Goal: Task Accomplishment & Management: Manage account settings

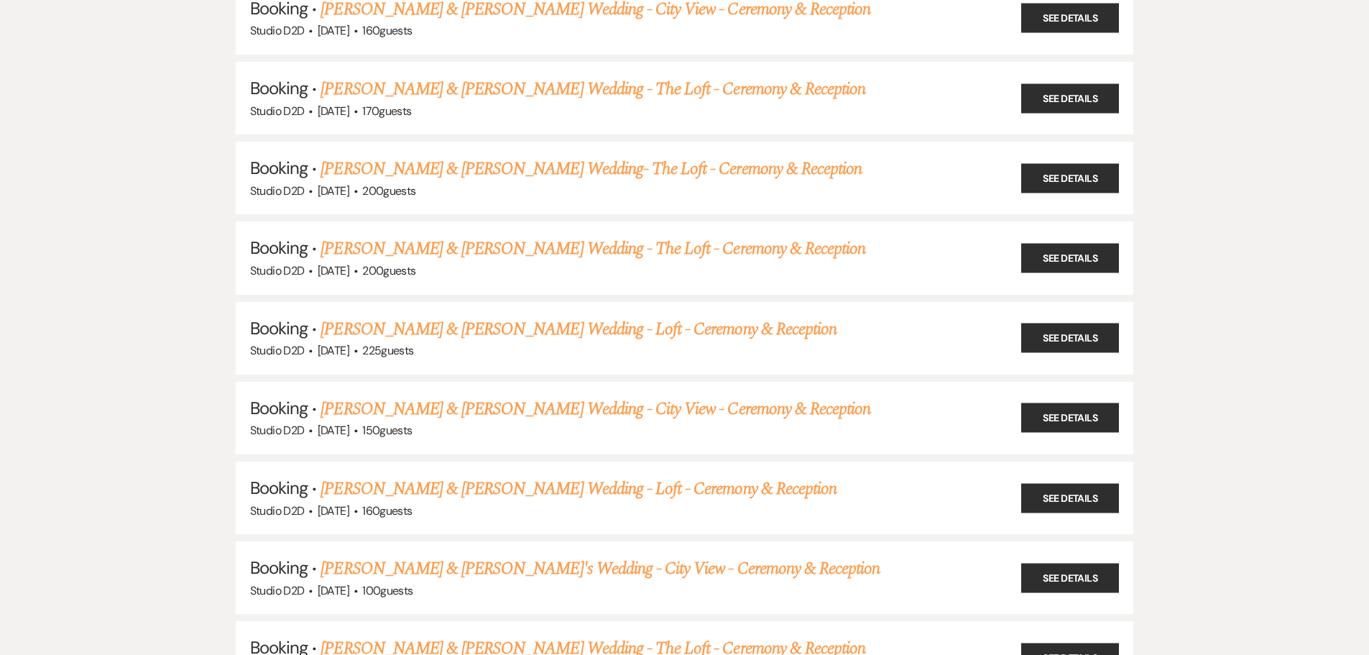
scroll to position [3521, 0]
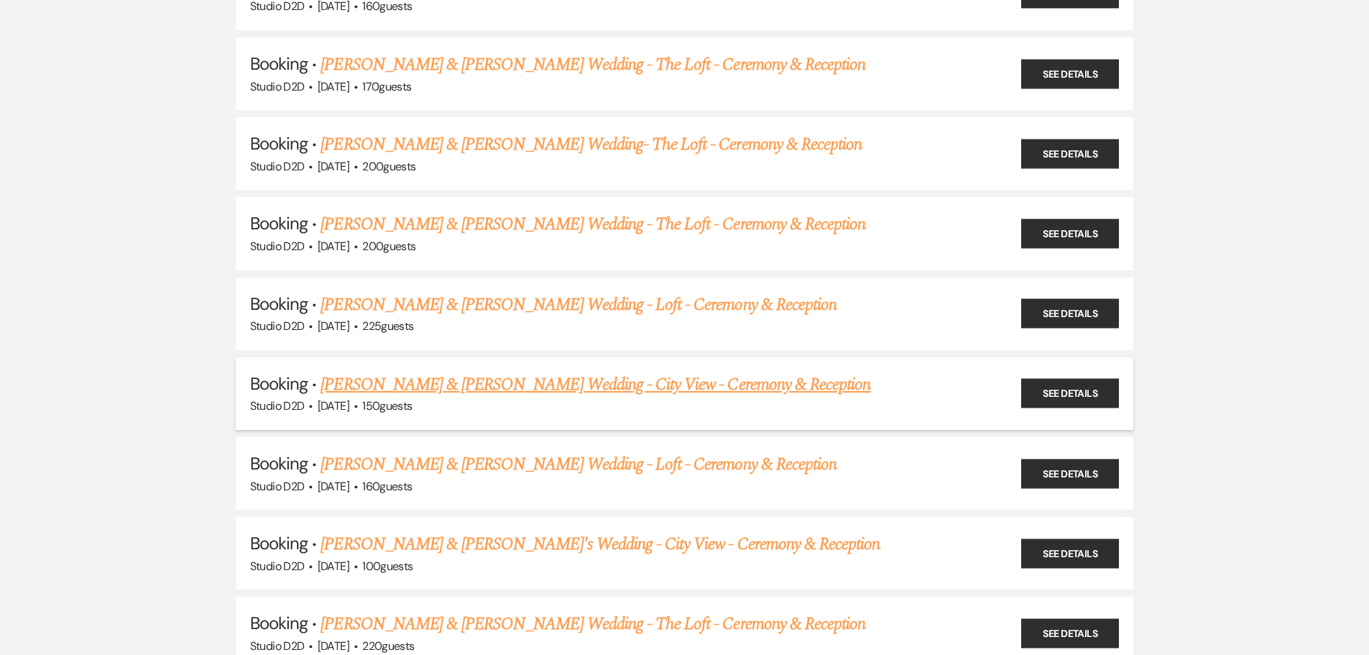
click at [441, 371] on link "[PERSON_NAME] & [PERSON_NAME] Wedding - City View - Ceremony & Reception" at bounding box center [595, 384] width 550 height 26
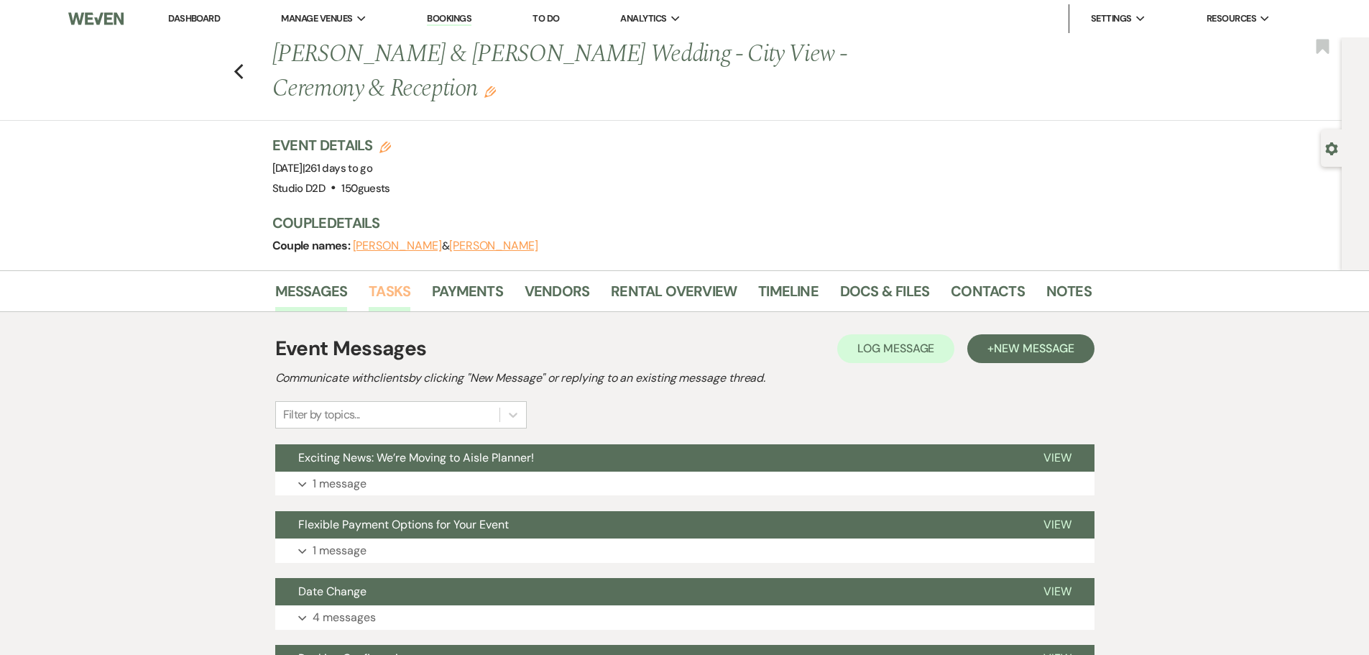
click at [387, 292] on link "Tasks" at bounding box center [390, 296] width 42 height 32
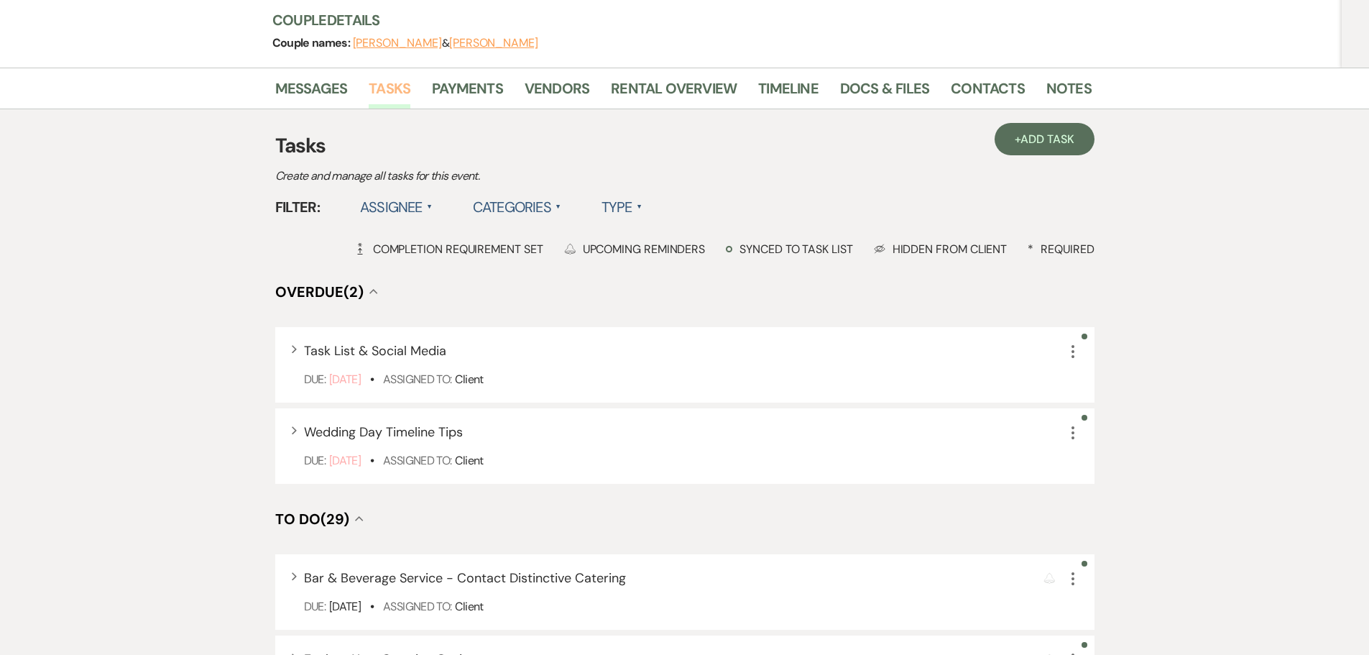
scroll to position [144, 0]
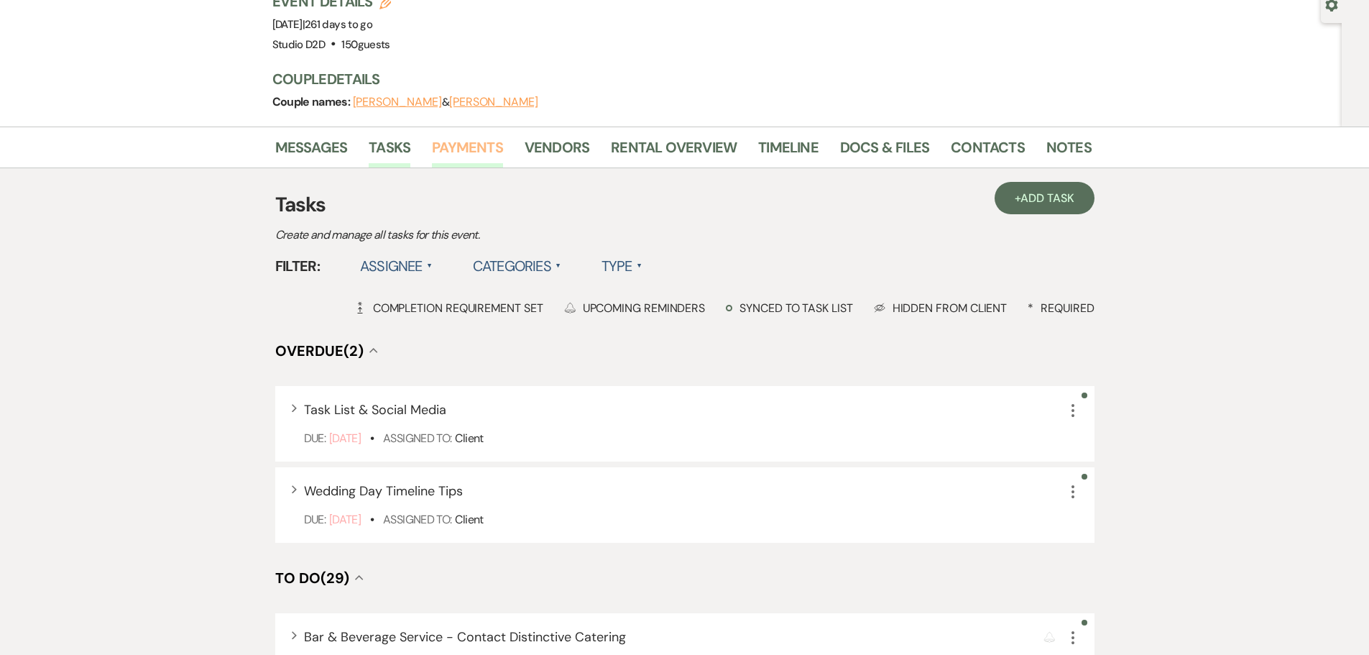
click at [469, 144] on link "Payments" at bounding box center [467, 152] width 71 height 32
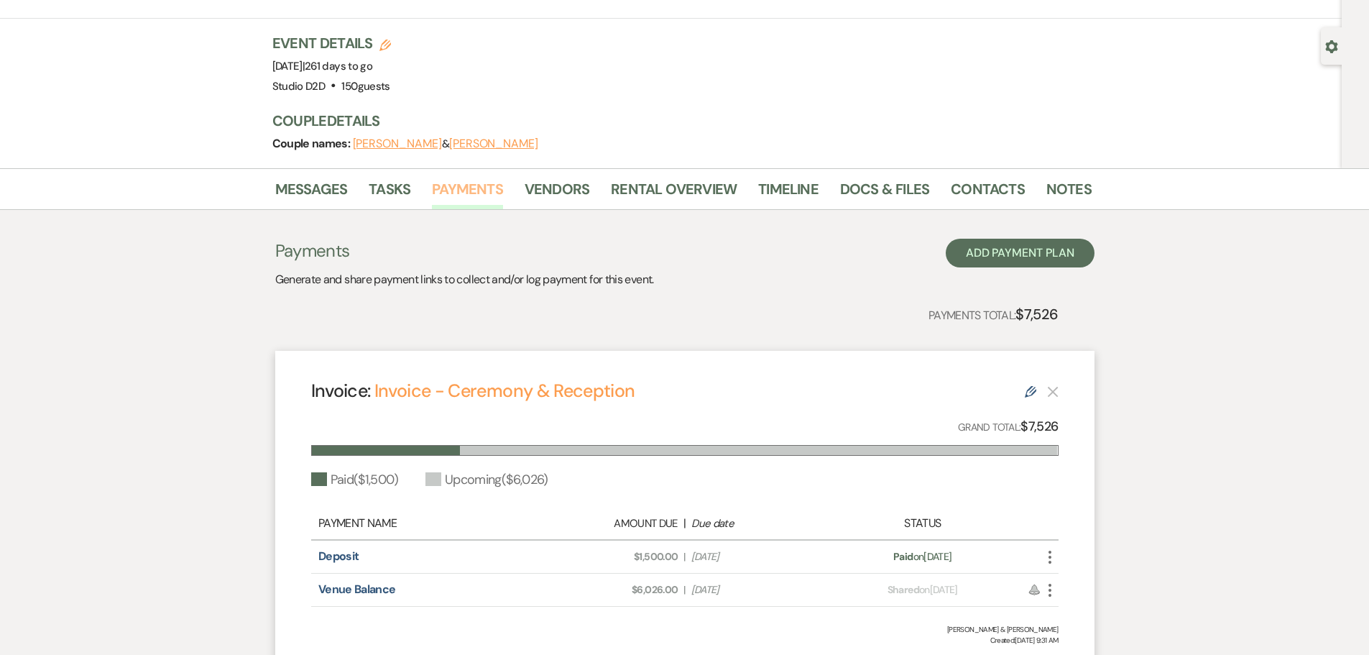
scroll to position [83, 0]
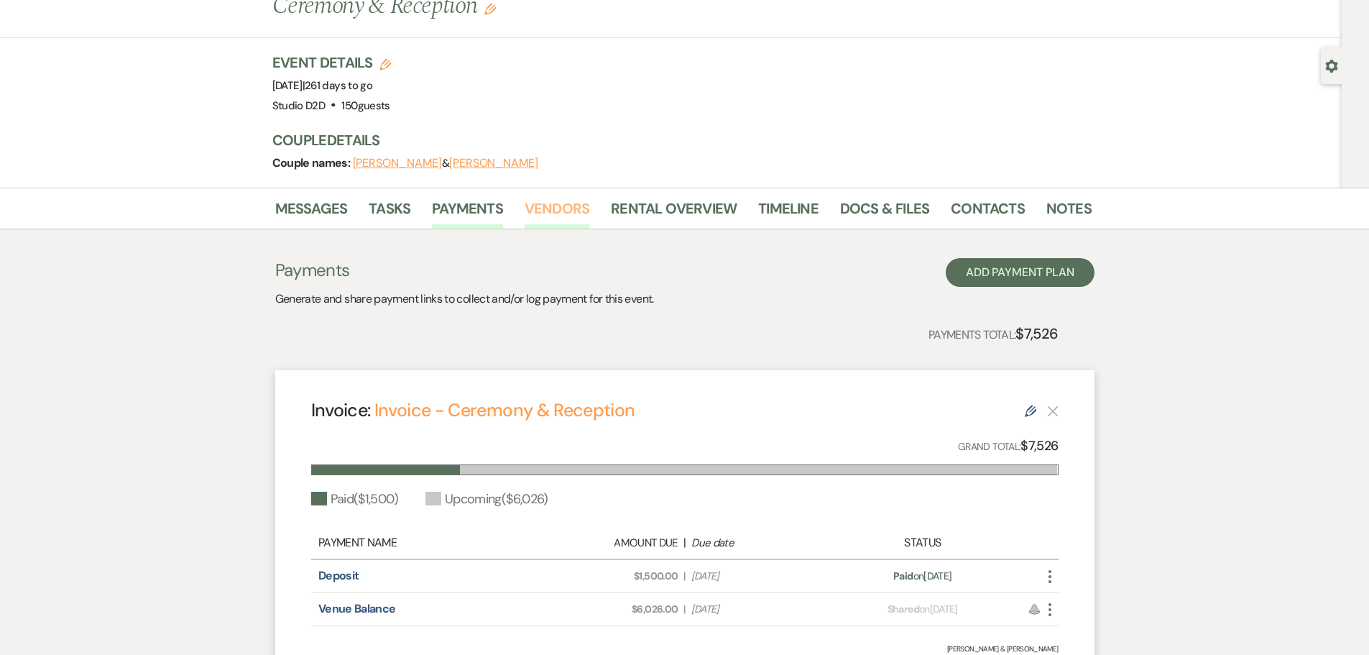
click at [569, 211] on link "Vendors" at bounding box center [557, 213] width 65 height 32
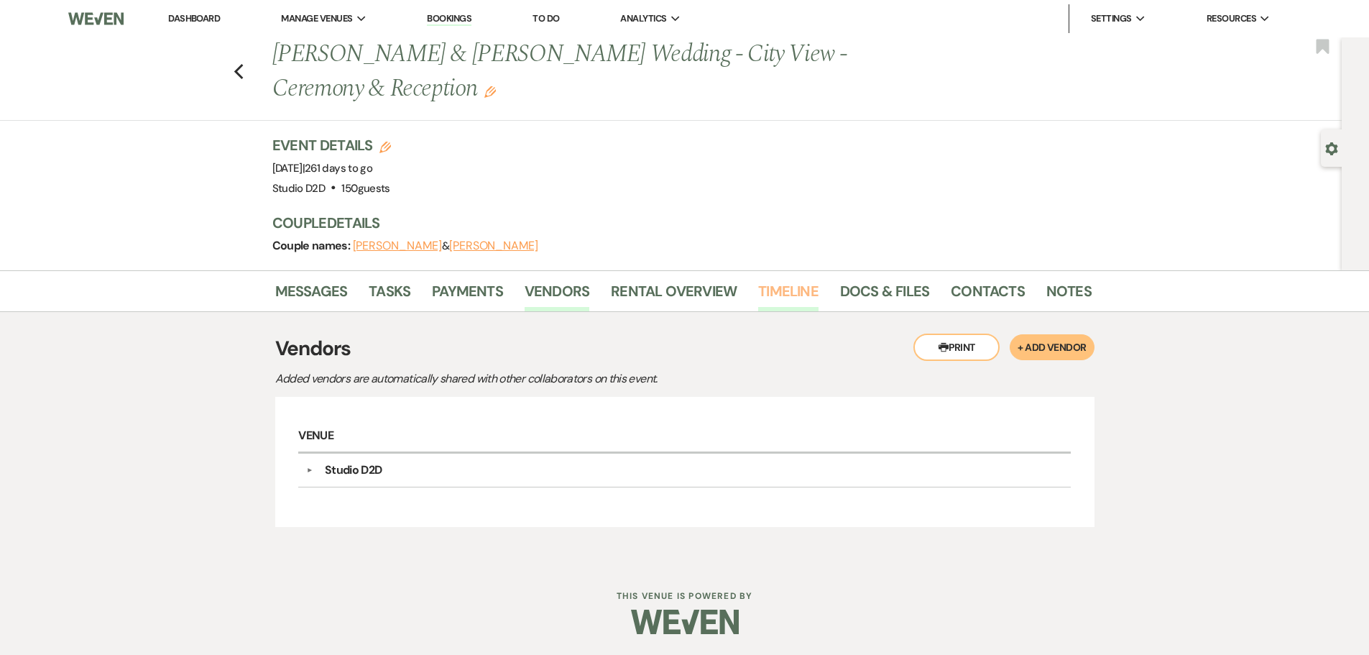
click at [777, 287] on link "Timeline" at bounding box center [788, 296] width 60 height 32
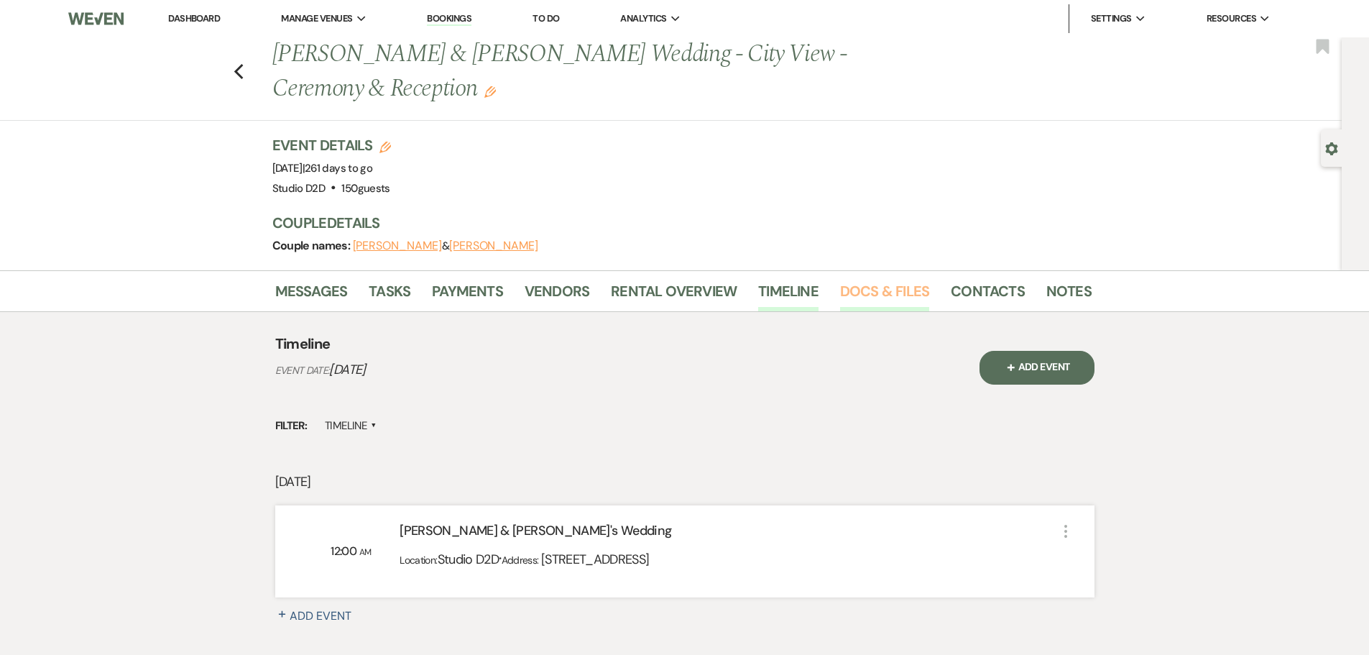
click at [877, 295] on link "Docs & Files" at bounding box center [884, 296] width 89 height 32
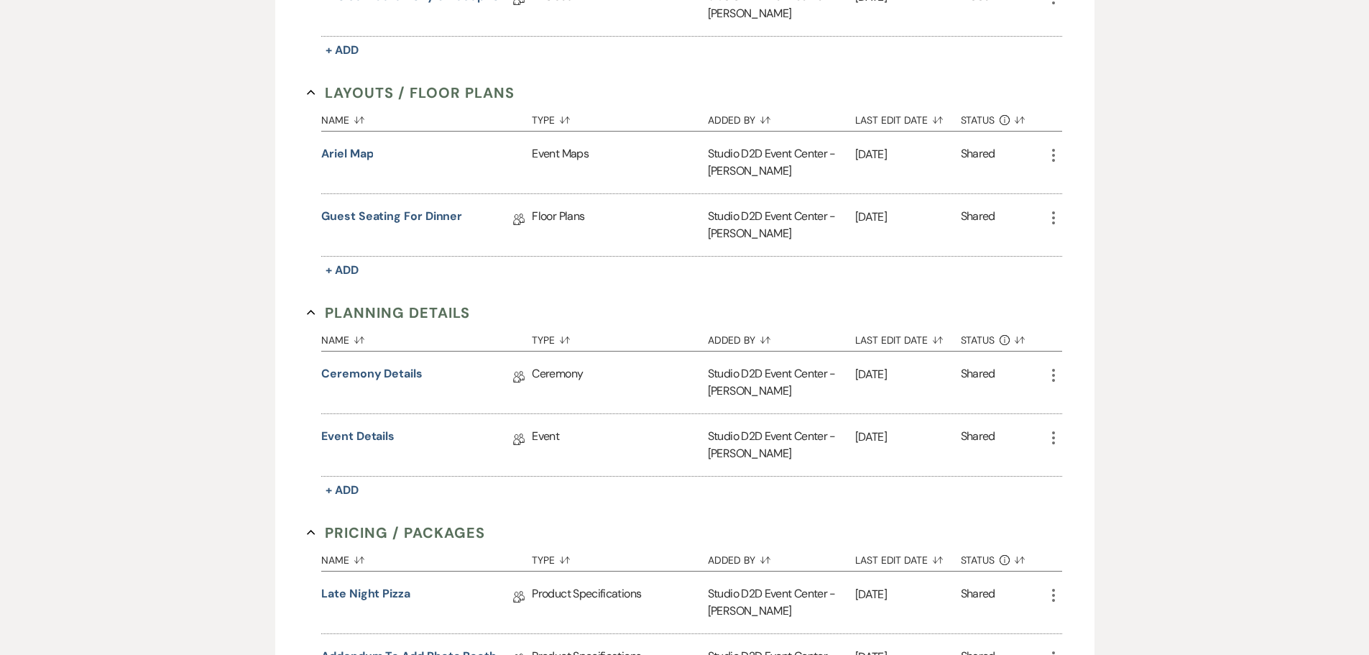
scroll to position [719, 0]
click at [400, 371] on link "Ceremony Details" at bounding box center [371, 375] width 101 height 22
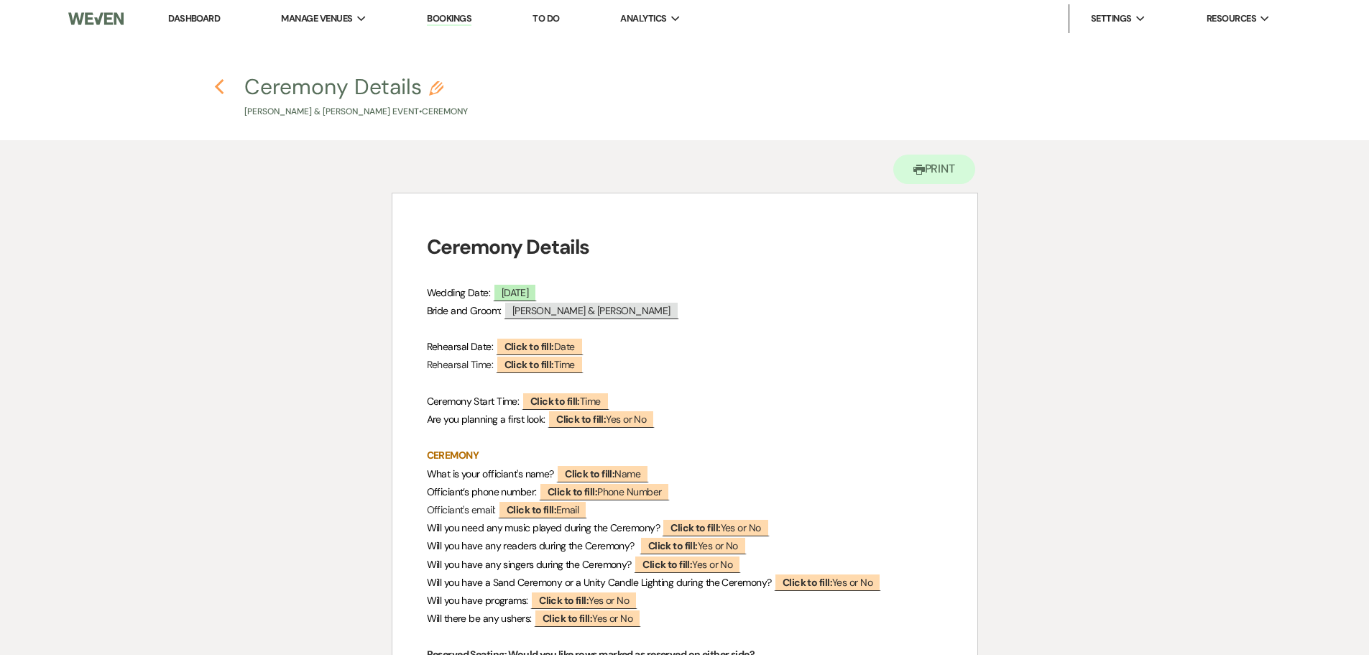
click at [221, 89] on icon "Previous" at bounding box center [219, 86] width 11 height 17
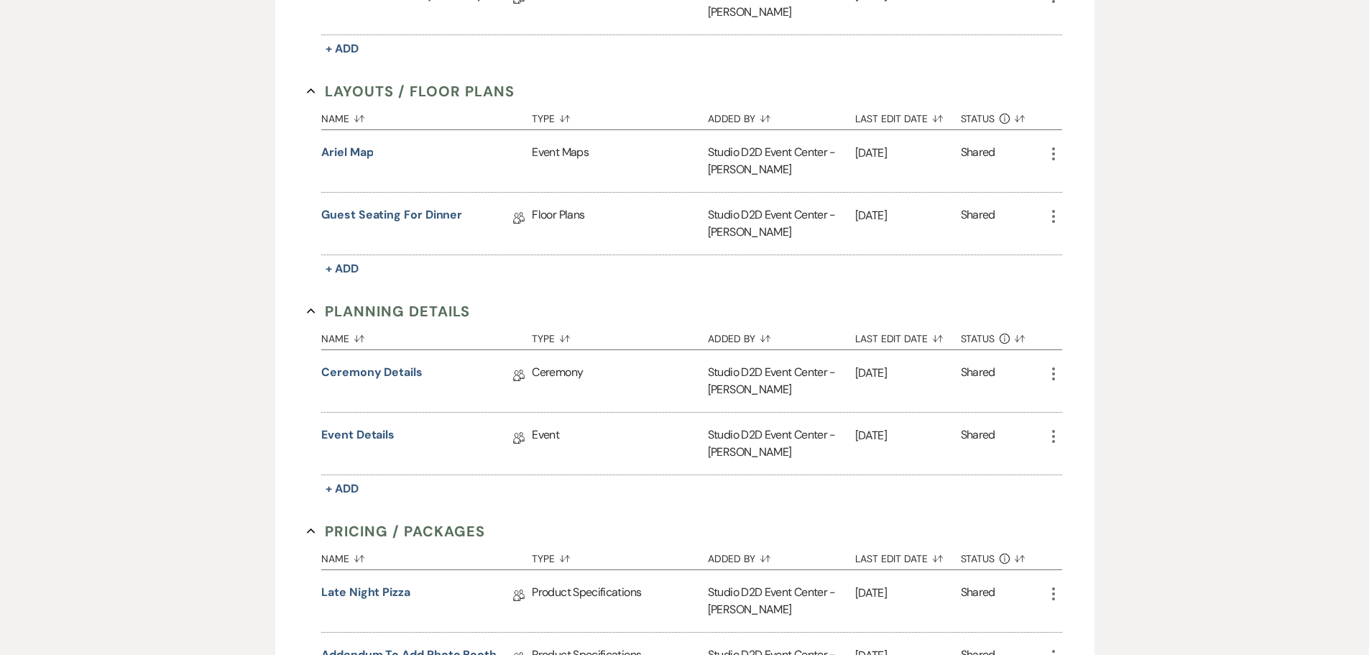
click at [1052, 371] on icon "More" at bounding box center [1053, 373] width 17 height 17
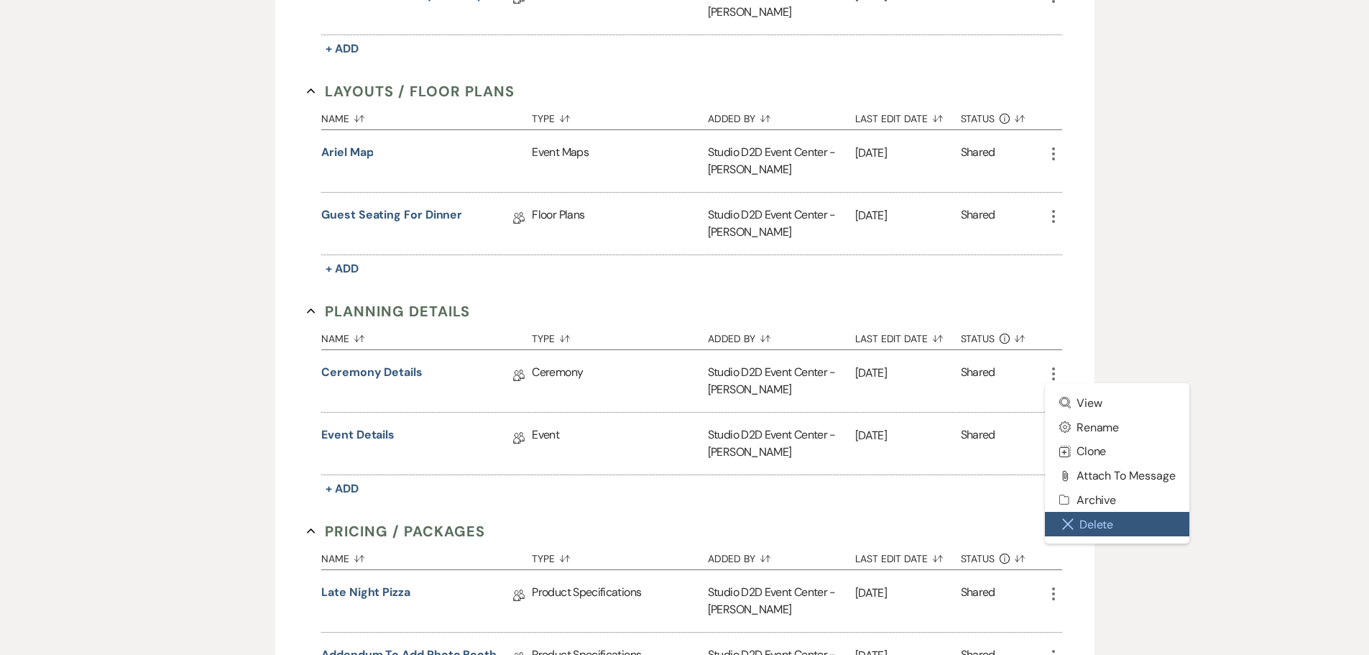
click at [1089, 519] on button "Close Delete X Delete" at bounding box center [1117, 524] width 145 height 24
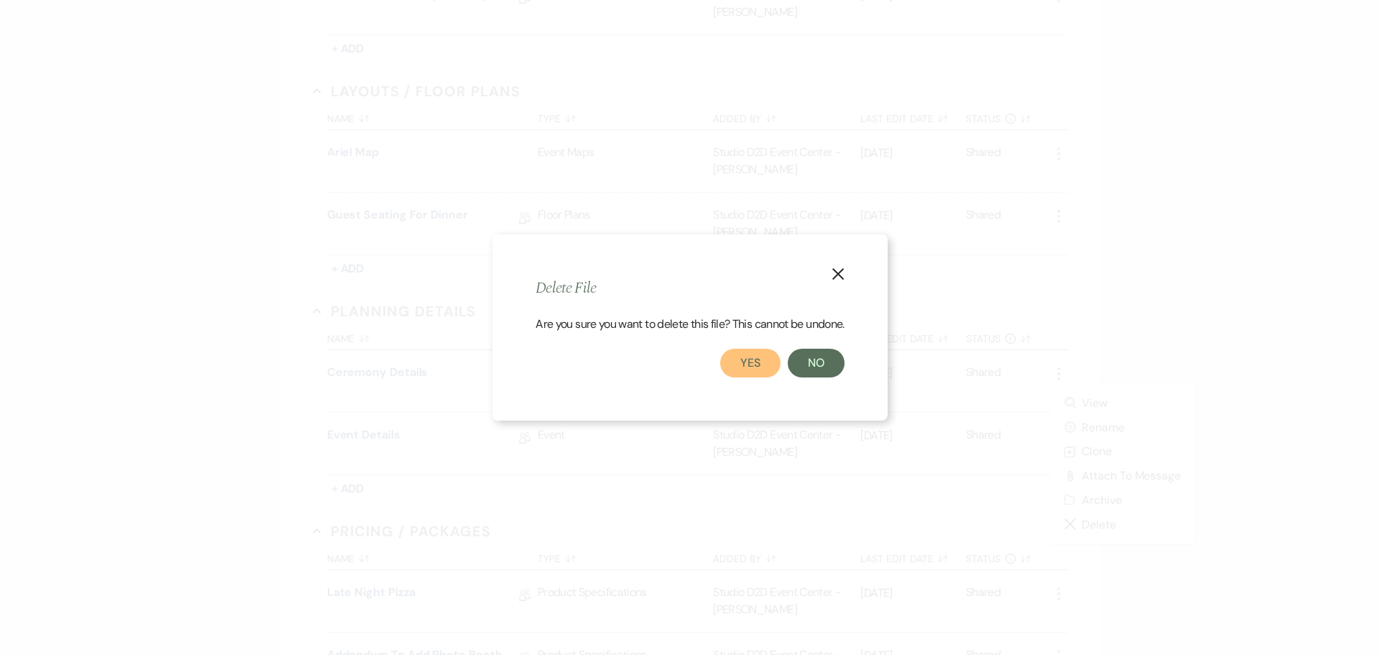
click at [750, 366] on button "Yes" at bounding box center [750, 362] width 60 height 29
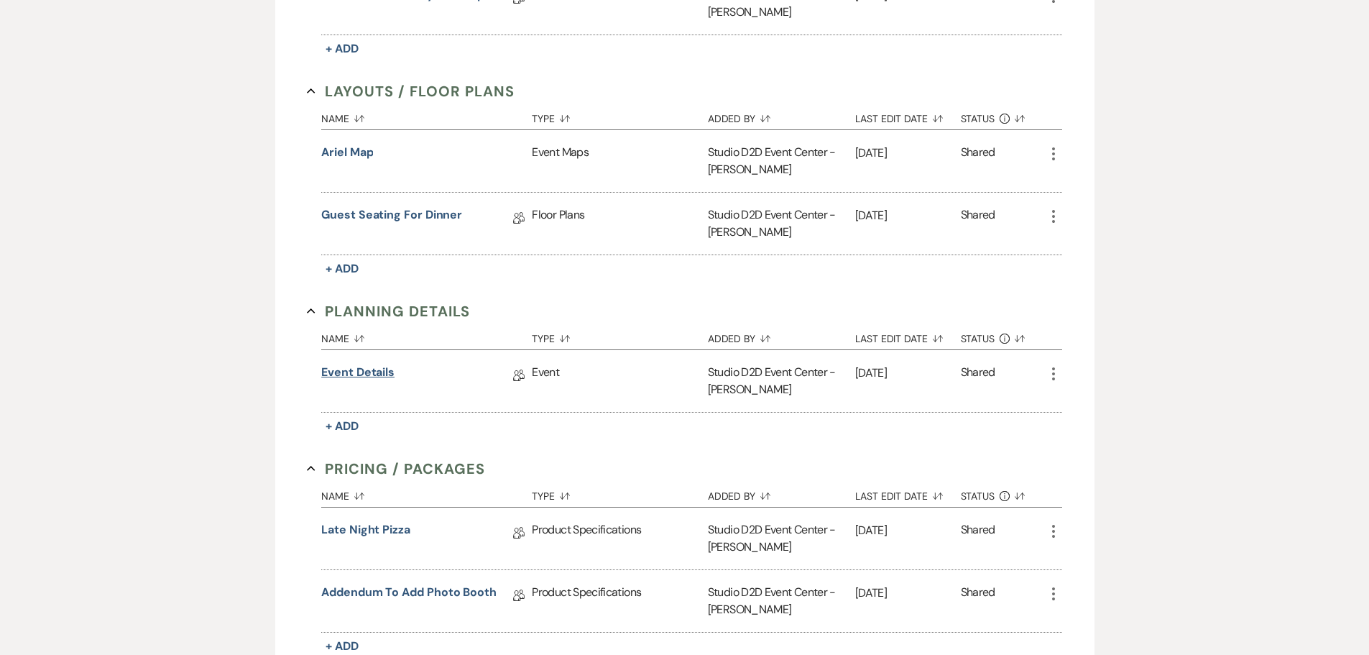
click at [363, 374] on link "Event Details" at bounding box center [357, 375] width 73 height 22
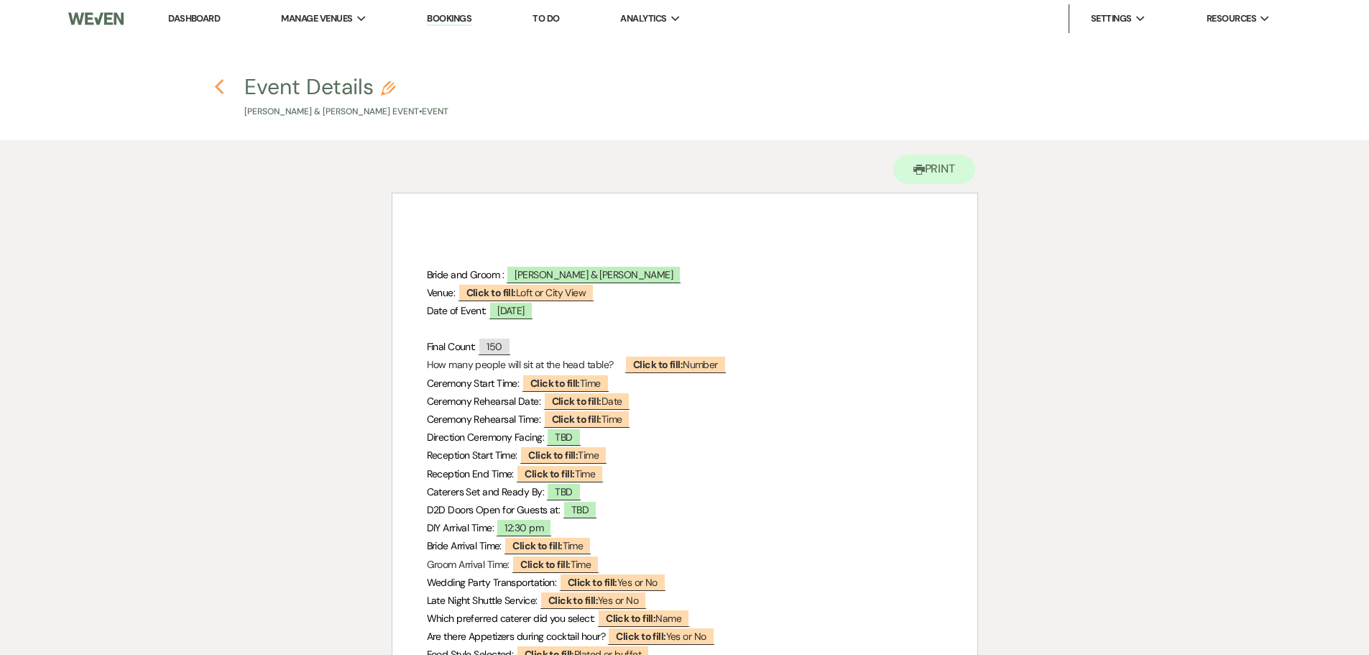
click at [219, 91] on use "button" at bounding box center [219, 87] width 9 height 16
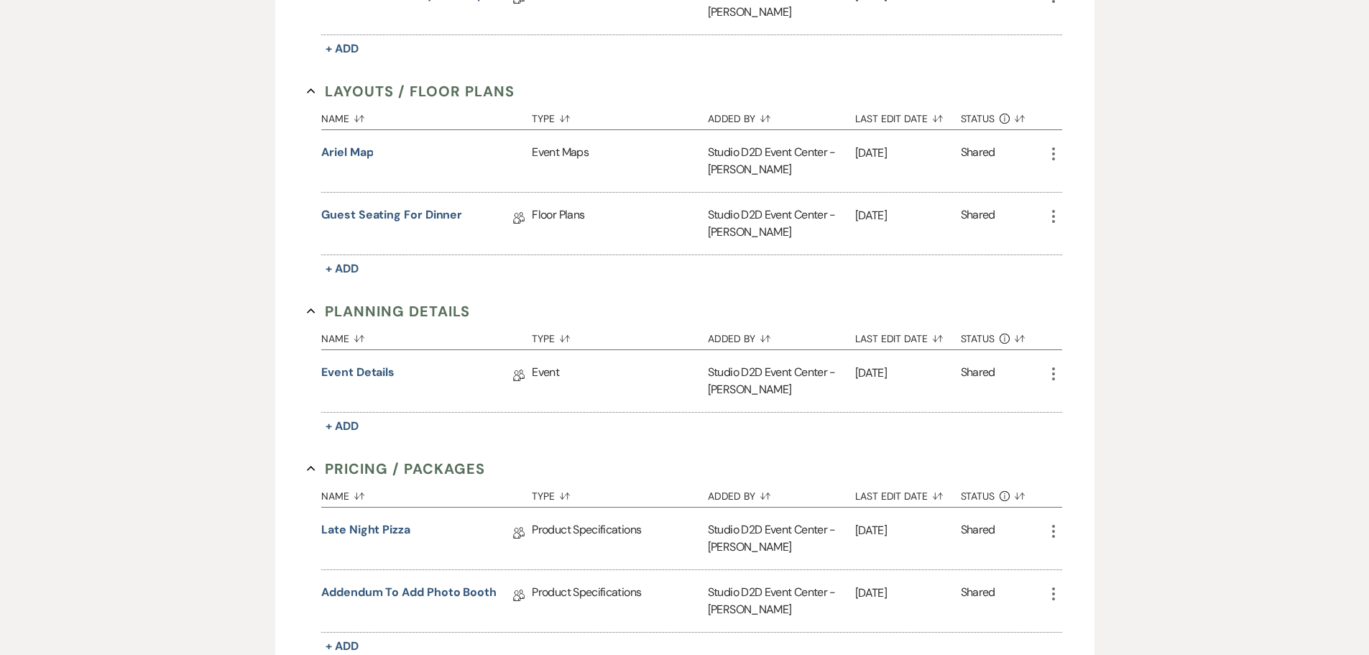
click at [1054, 376] on icon "More" at bounding box center [1053, 373] width 17 height 17
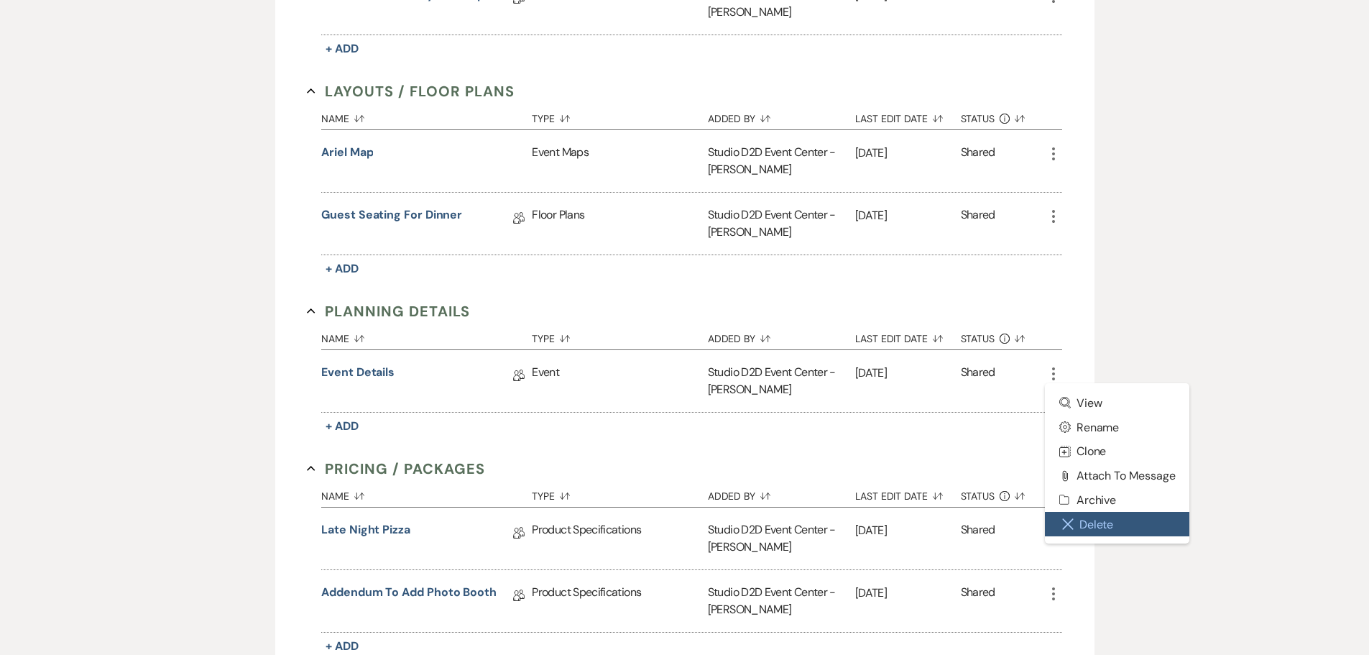
click at [1084, 518] on button "Close Delete X Delete" at bounding box center [1117, 524] width 145 height 24
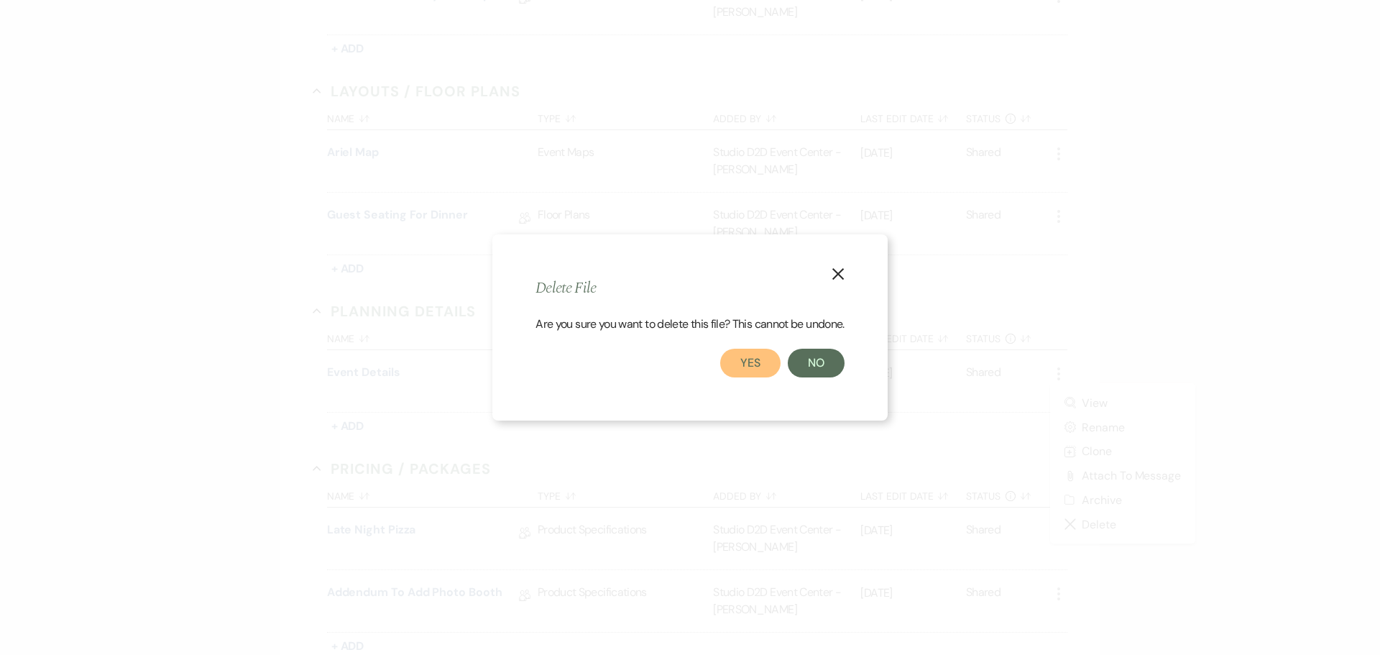
click at [758, 364] on button "Yes" at bounding box center [750, 362] width 60 height 29
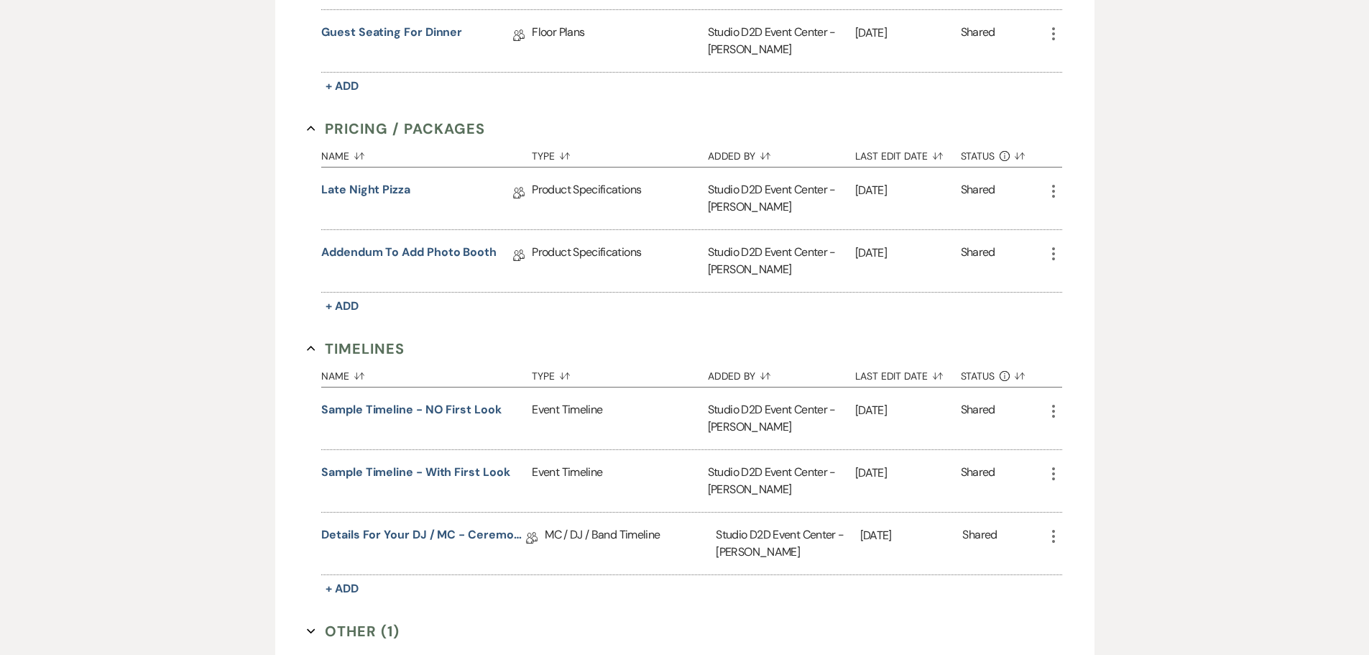
scroll to position [934, 0]
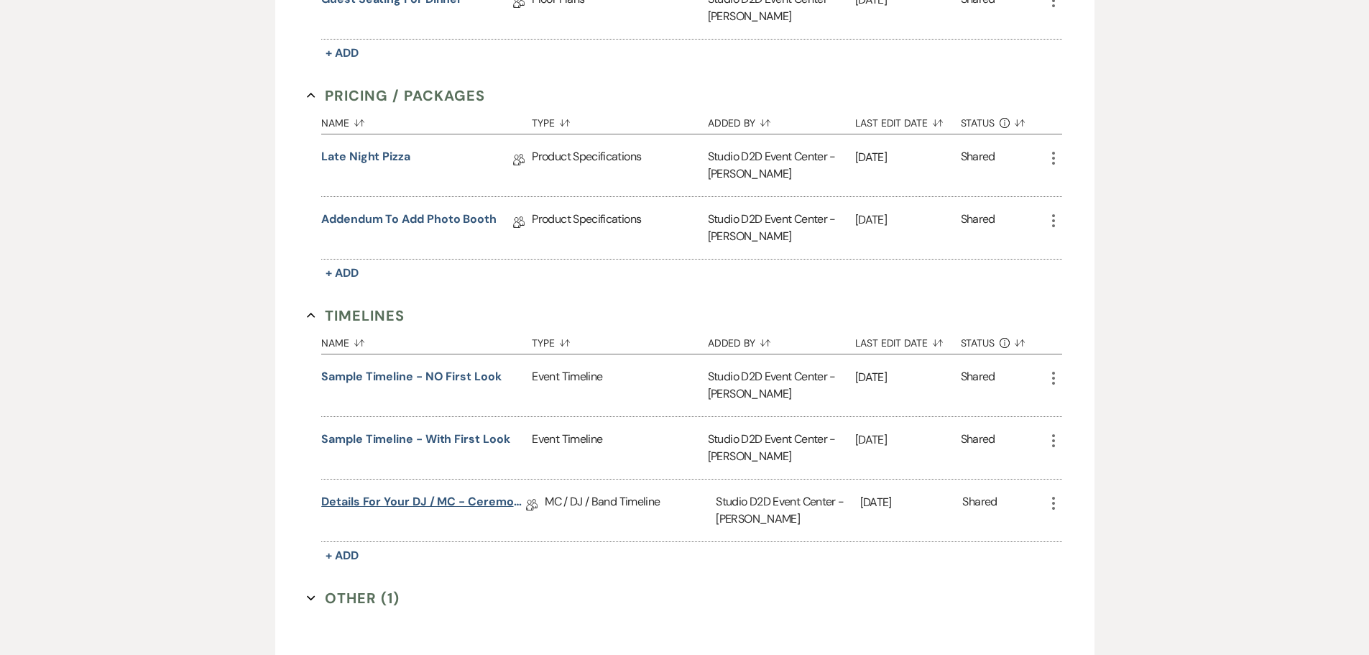
click at [484, 505] on link "Details for your DJ / MC - Ceremony & Reception" at bounding box center [423, 504] width 205 height 22
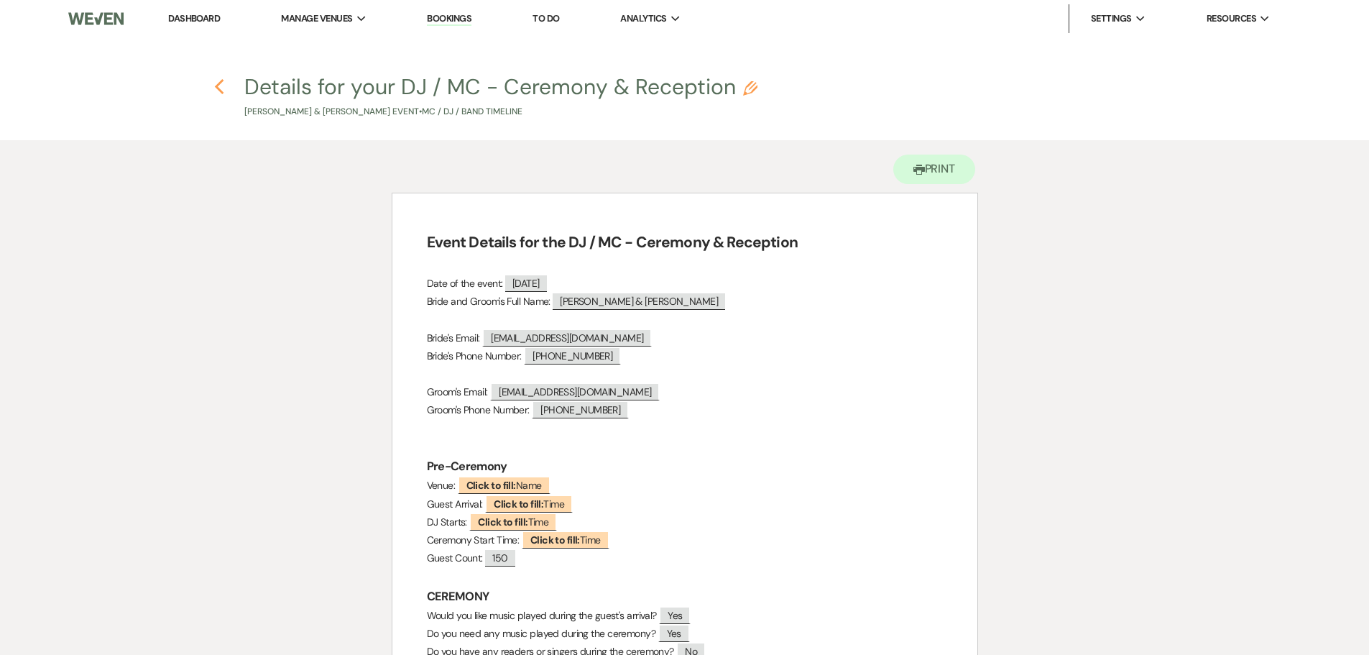
click at [219, 89] on use "button" at bounding box center [219, 87] width 9 height 16
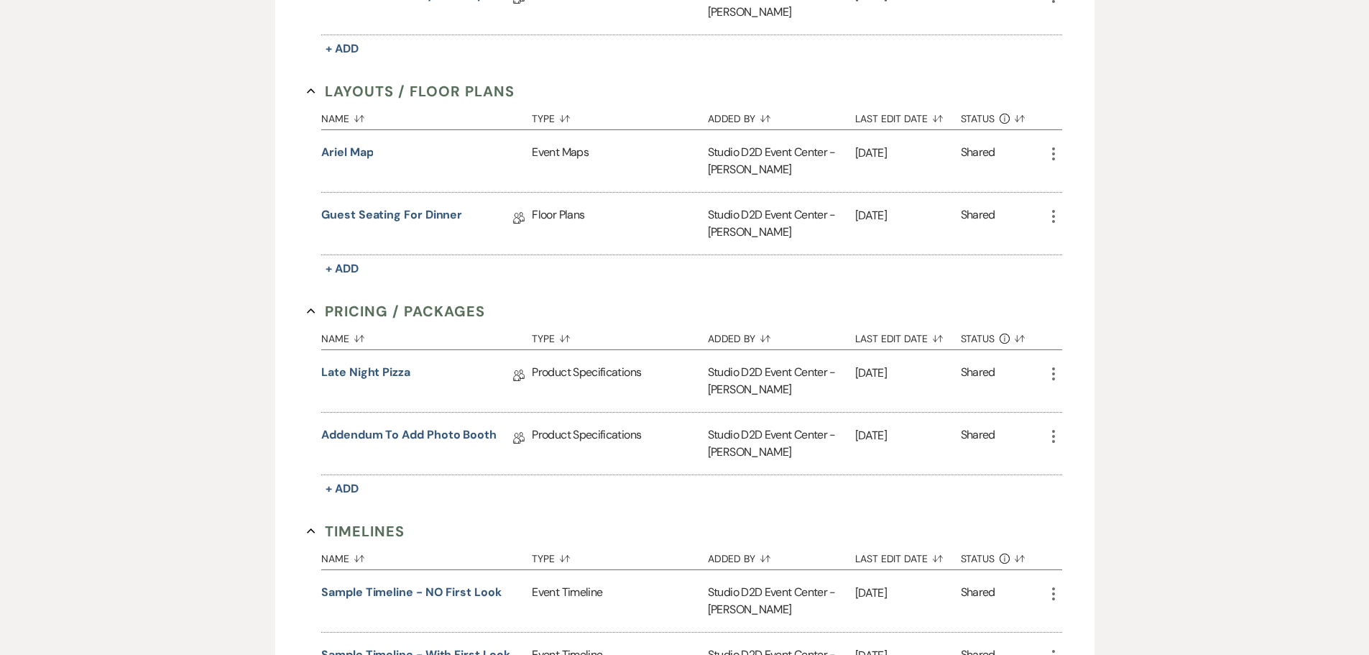
scroll to position [647, 0]
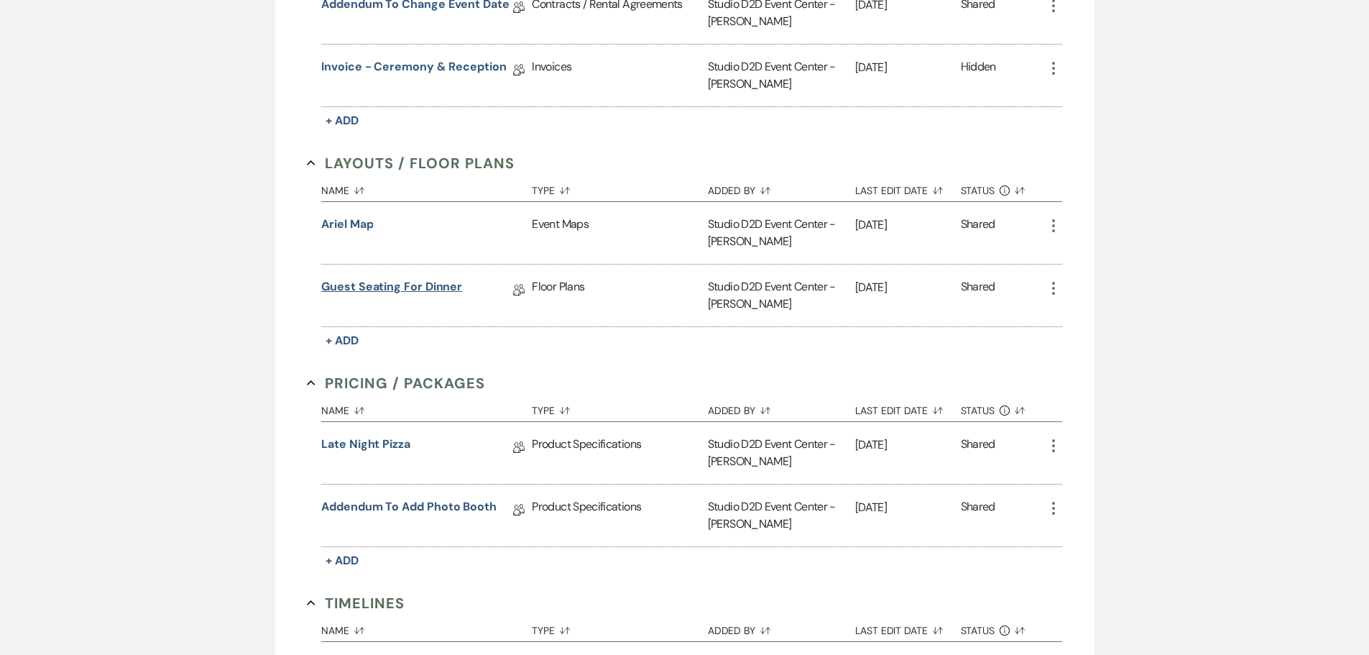
click at [417, 287] on link "Guest Seating for Dinner" at bounding box center [391, 289] width 141 height 22
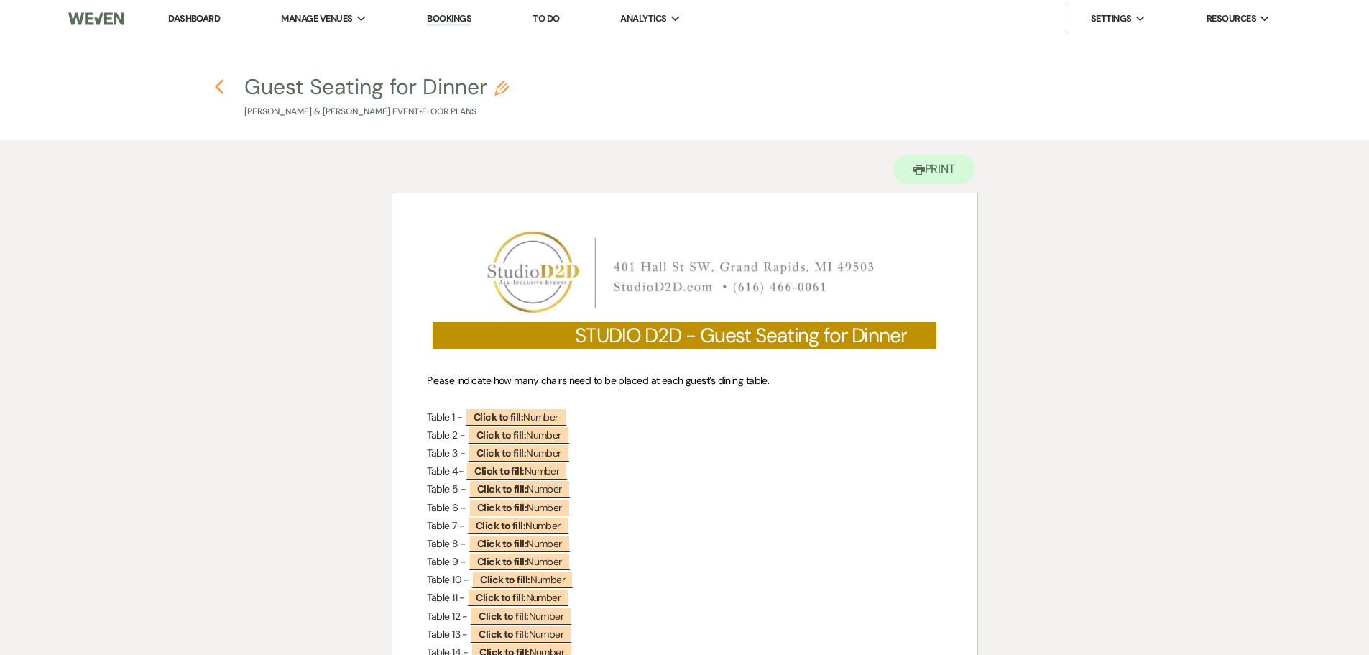
click at [222, 85] on icon "Previous" at bounding box center [219, 86] width 11 height 17
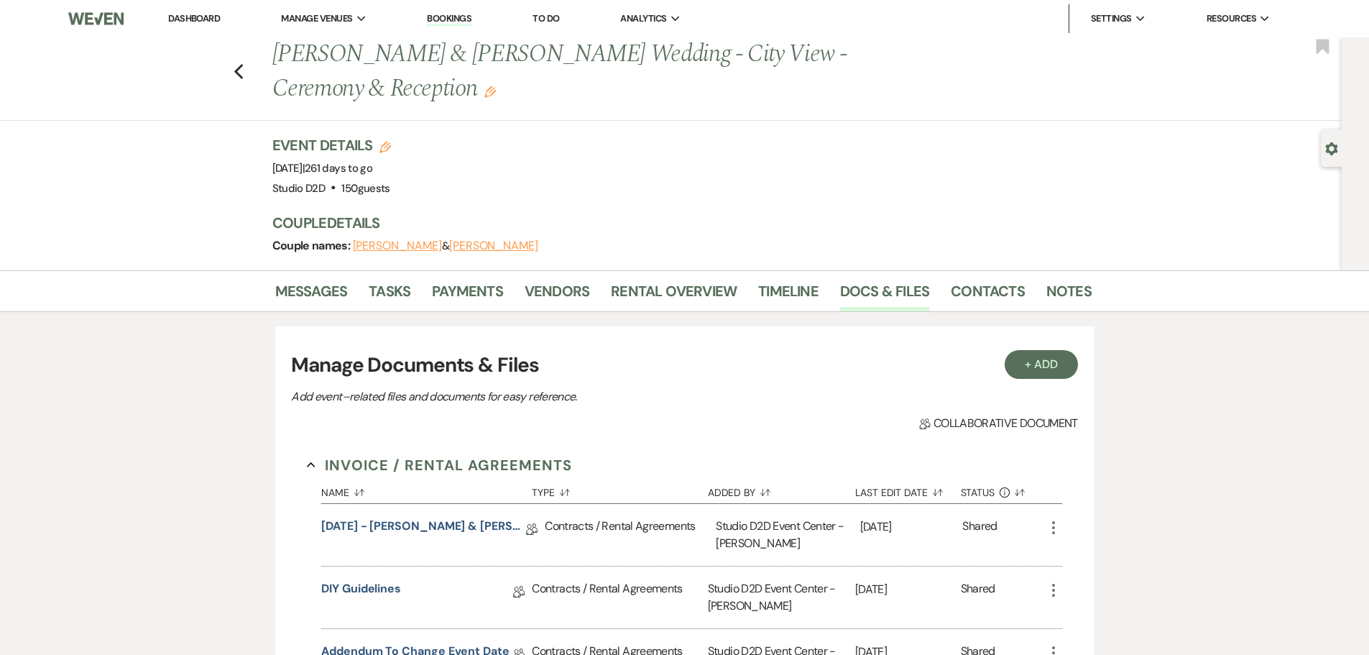
scroll to position [647, 0]
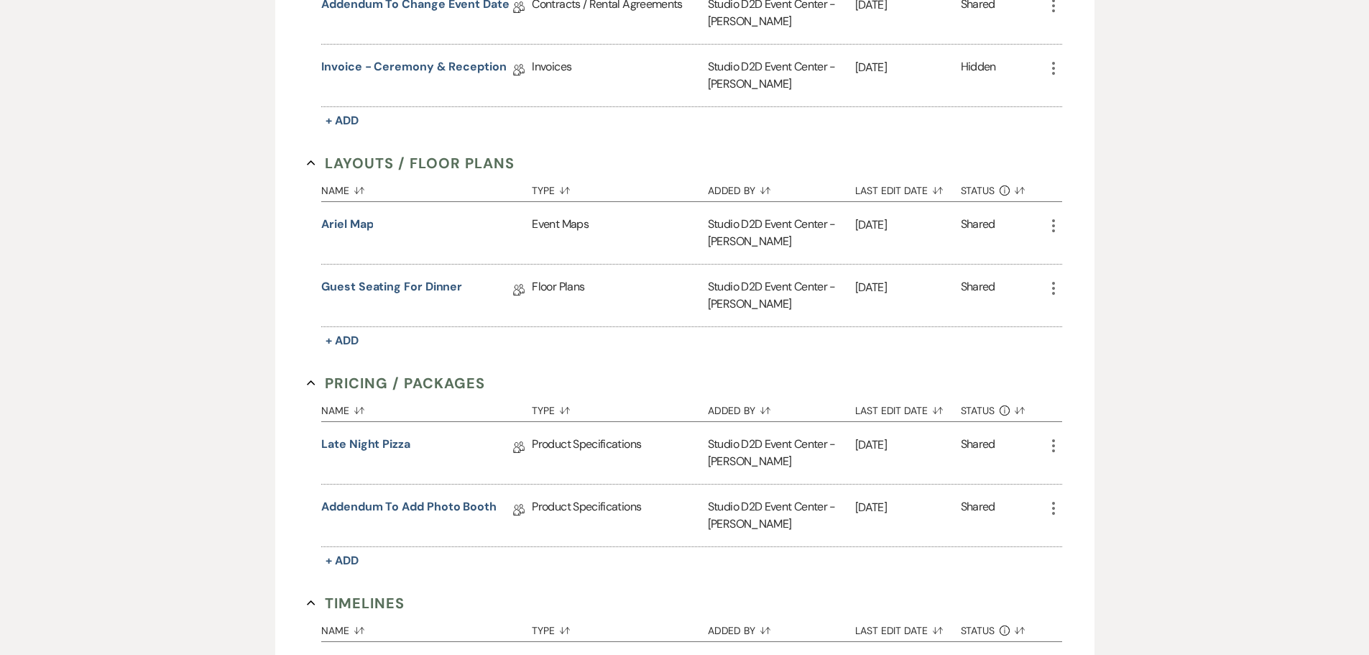
click at [1055, 290] on icon "More" at bounding box center [1053, 288] width 17 height 17
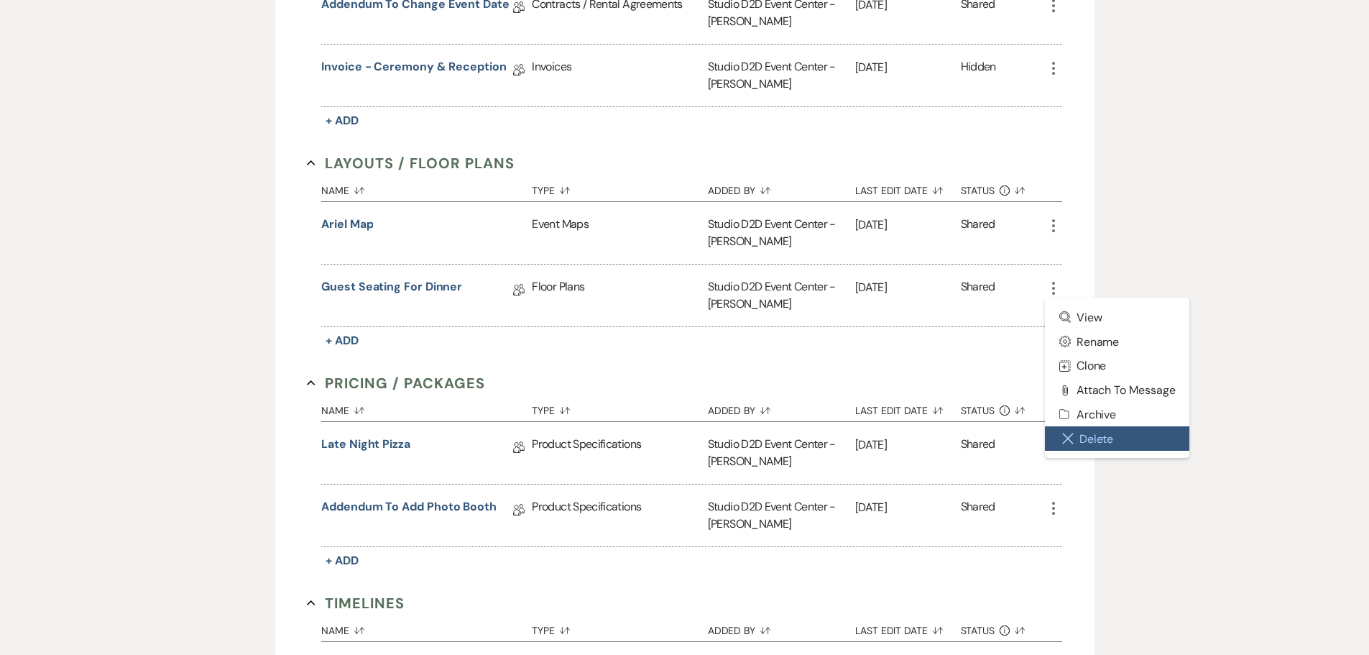
click at [1119, 431] on button "Close Delete X Delete" at bounding box center [1117, 438] width 145 height 24
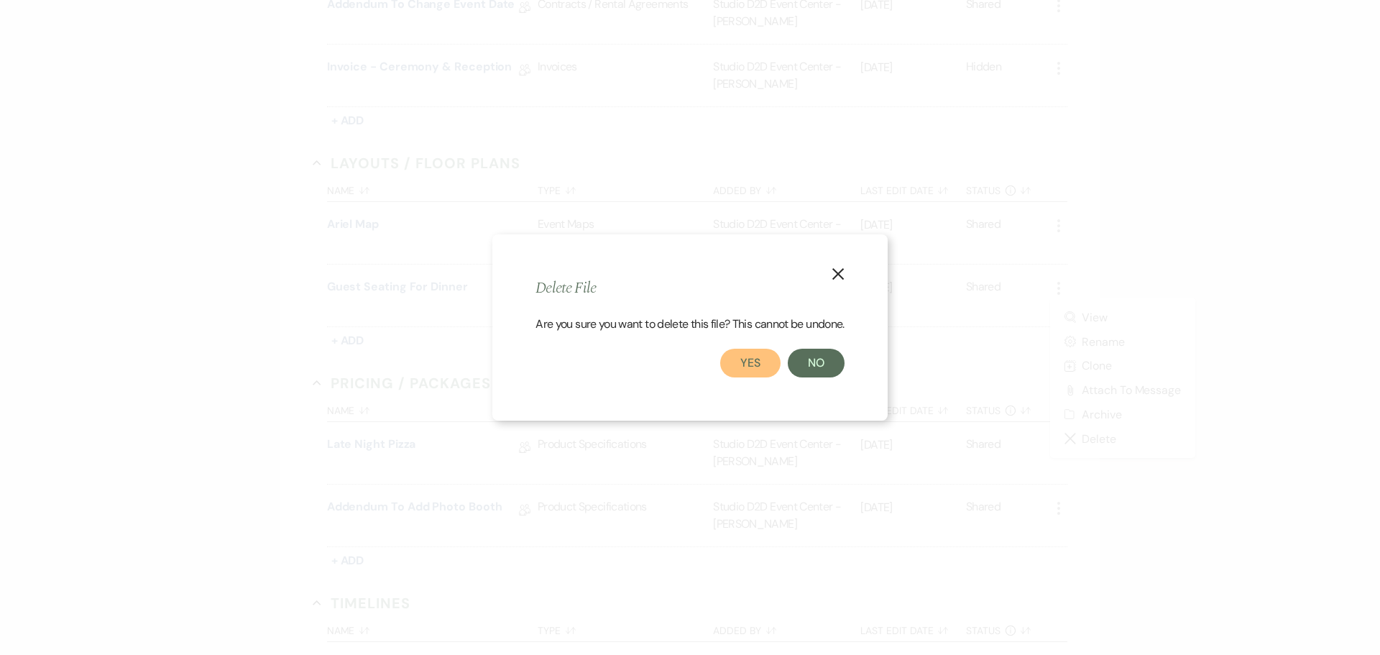
click at [762, 358] on button "Yes" at bounding box center [750, 362] width 60 height 29
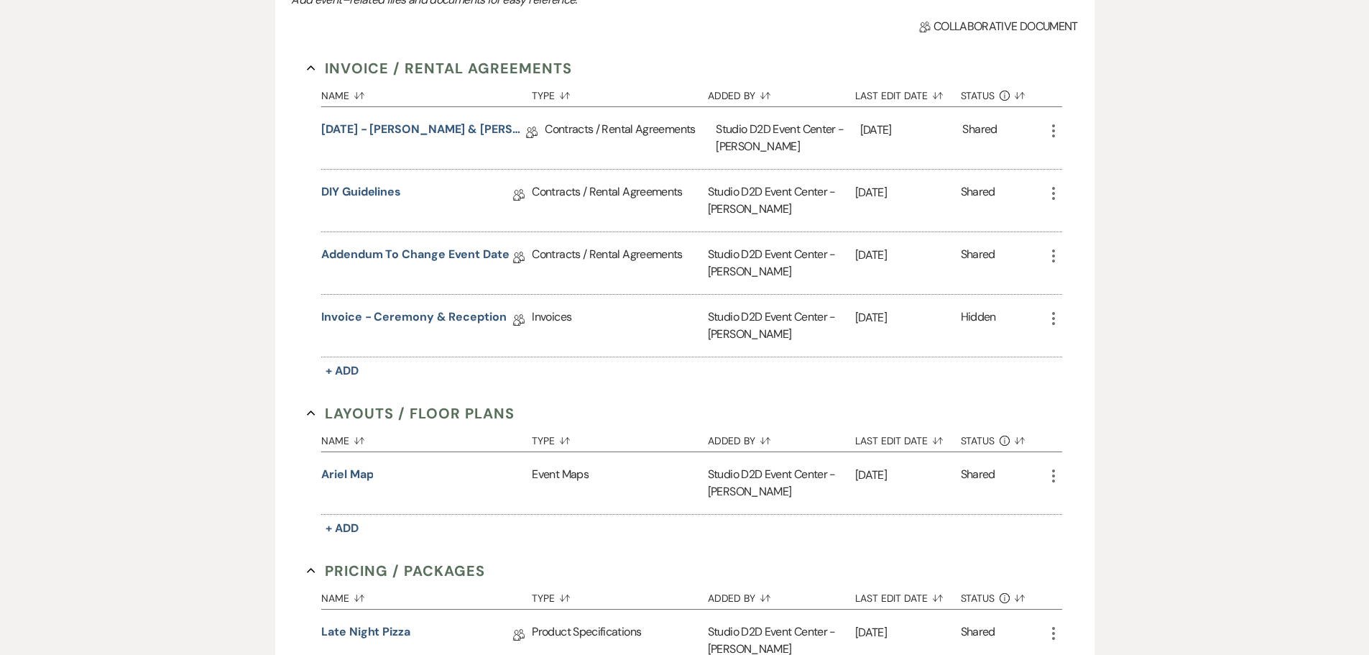
scroll to position [359, 0]
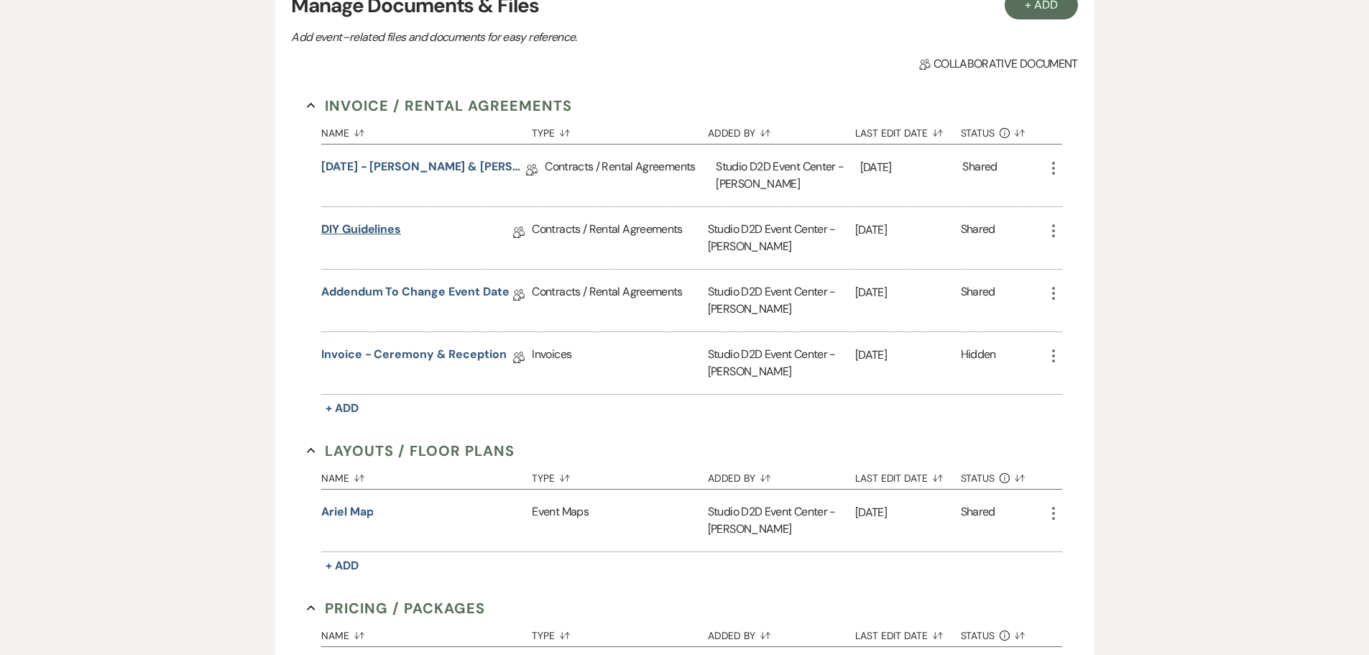
click at [343, 231] on link "DIY Guidelines" at bounding box center [361, 232] width 80 height 22
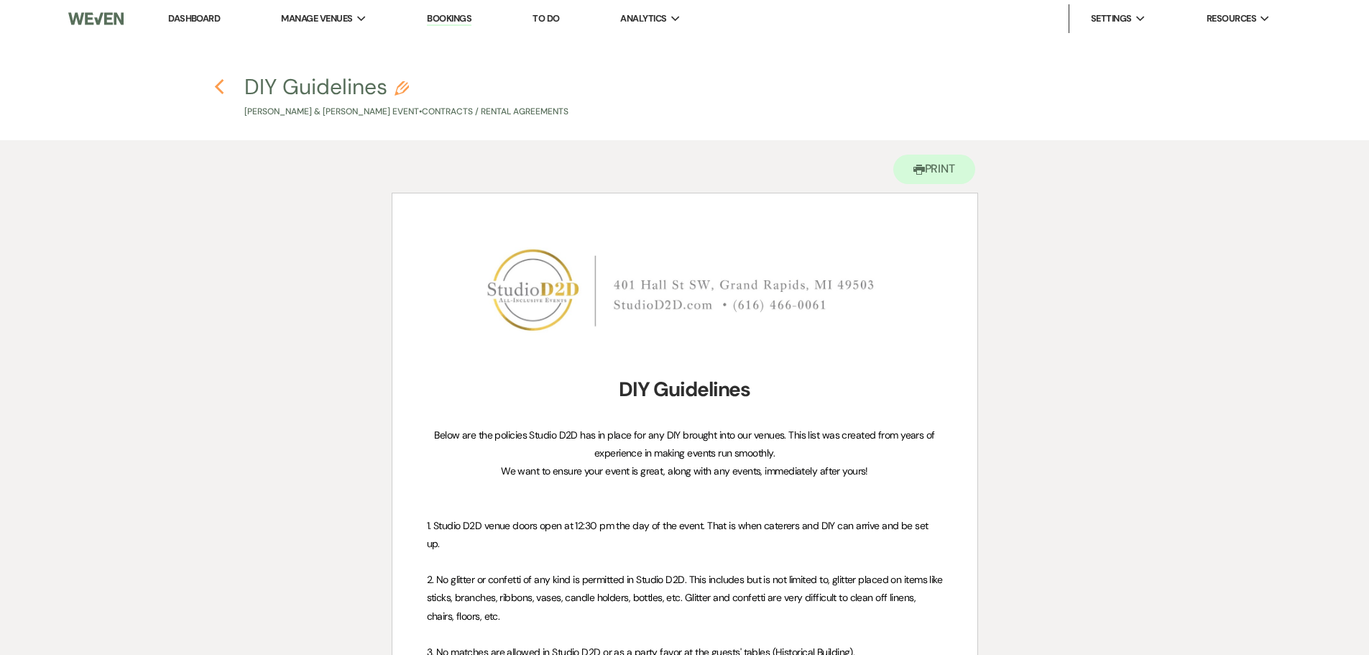
click at [222, 88] on icon "Previous" at bounding box center [219, 86] width 11 height 17
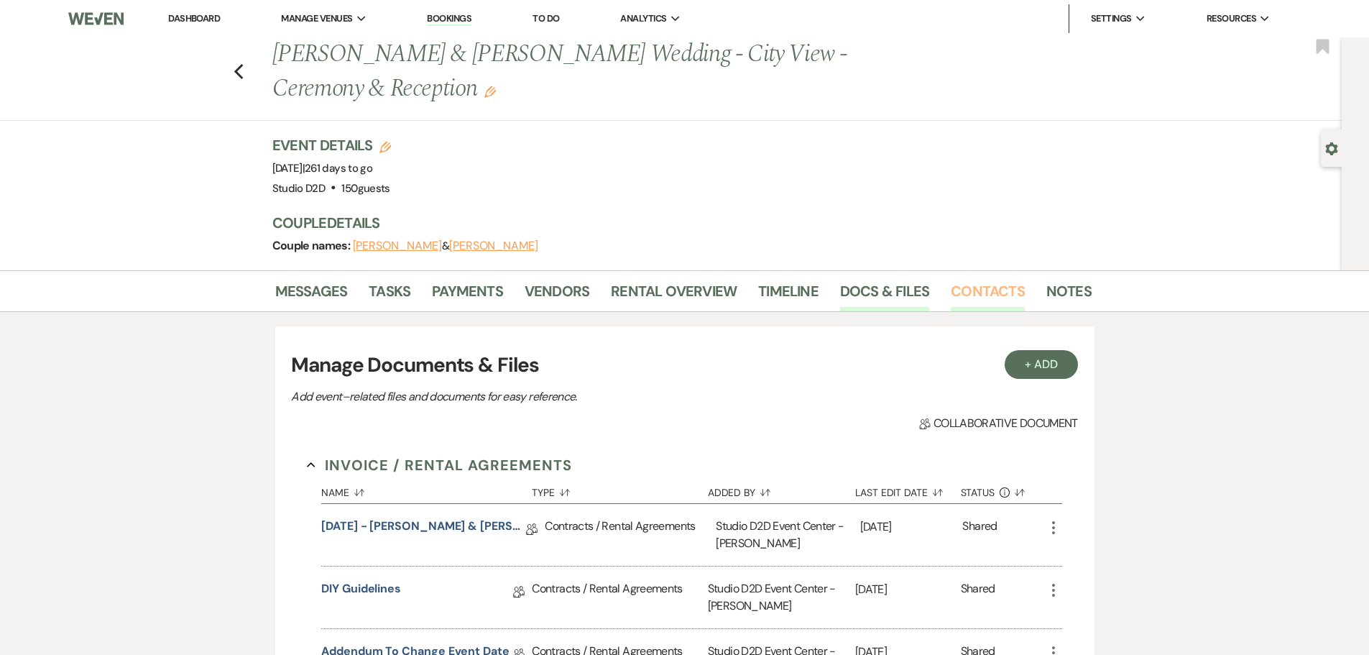
click at [974, 290] on link "Contacts" at bounding box center [988, 296] width 74 height 32
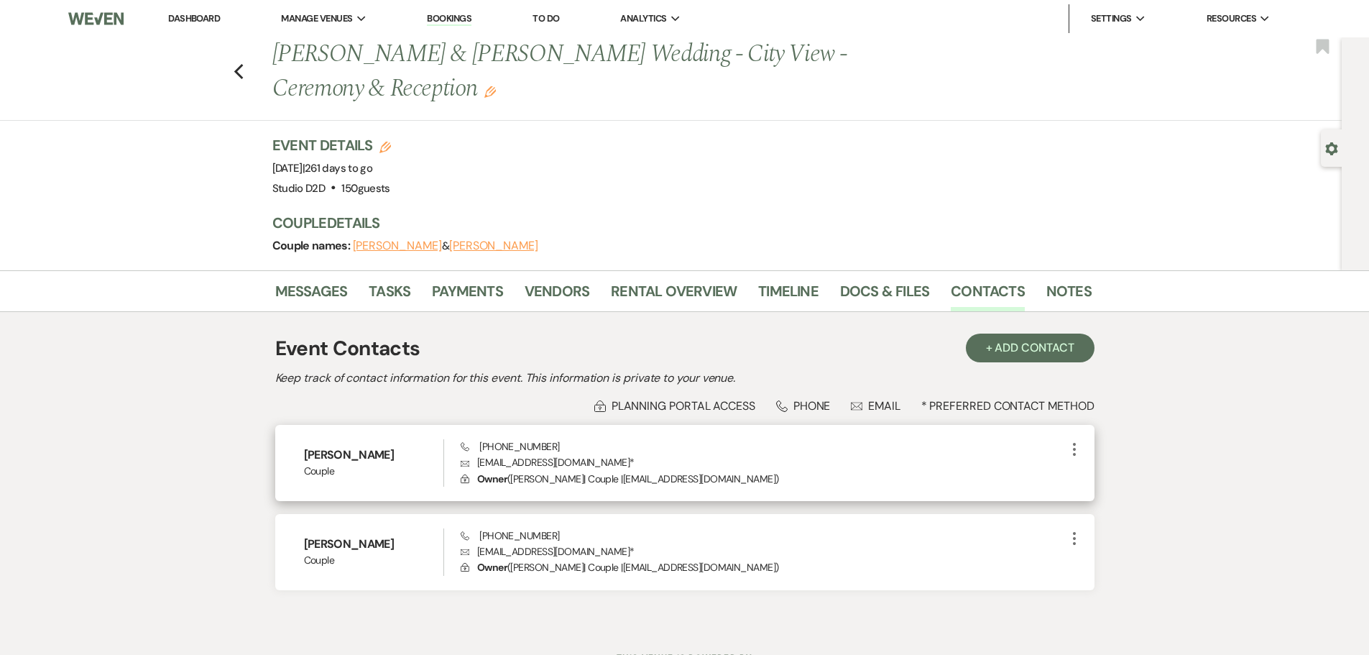
drag, startPoint x: 394, startPoint y: 454, endPoint x: 305, endPoint y: 456, distance: 89.1
click at [305, 456] on h6 "[PERSON_NAME]" at bounding box center [374, 455] width 140 height 16
copy h6 "[PERSON_NAME]"
drag, startPoint x: 622, startPoint y: 464, endPoint x: 479, endPoint y: 445, distance: 143.5
click at [479, 445] on div "Phone [PHONE_NUMBER] Envelope [EMAIL_ADDRESS][DOMAIN_NAME] * Lock Owner ( [PERS…" at bounding box center [763, 462] width 604 height 47
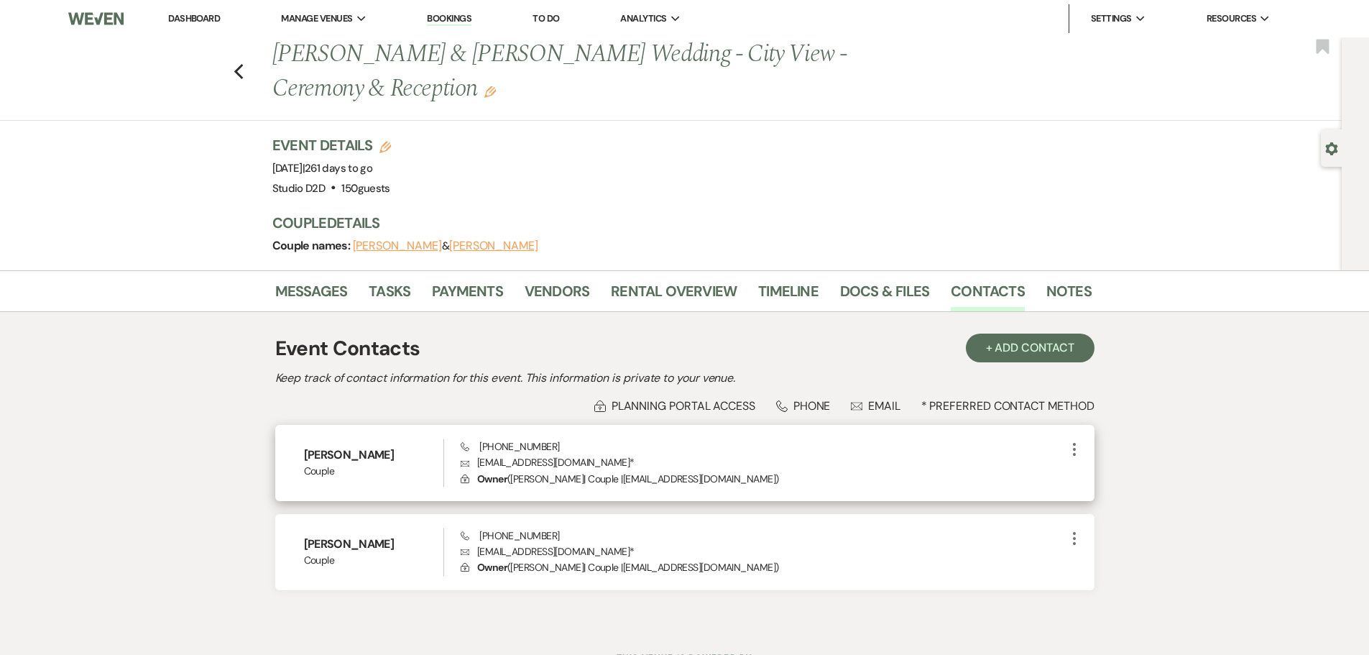
copy div "[PHONE_NUMBER] Envelope [EMAIL_ADDRESS][DOMAIN_NAME]"
click at [532, 441] on span "Phone [PHONE_NUMBER]" at bounding box center [510, 446] width 98 height 13
drag, startPoint x: 542, startPoint y: 443, endPoint x: 479, endPoint y: 445, distance: 62.5
click at [479, 445] on div "Phone [PHONE_NUMBER] Envelope [EMAIL_ADDRESS][DOMAIN_NAME] * Lock Owner ( [PERS…" at bounding box center [763, 462] width 604 height 47
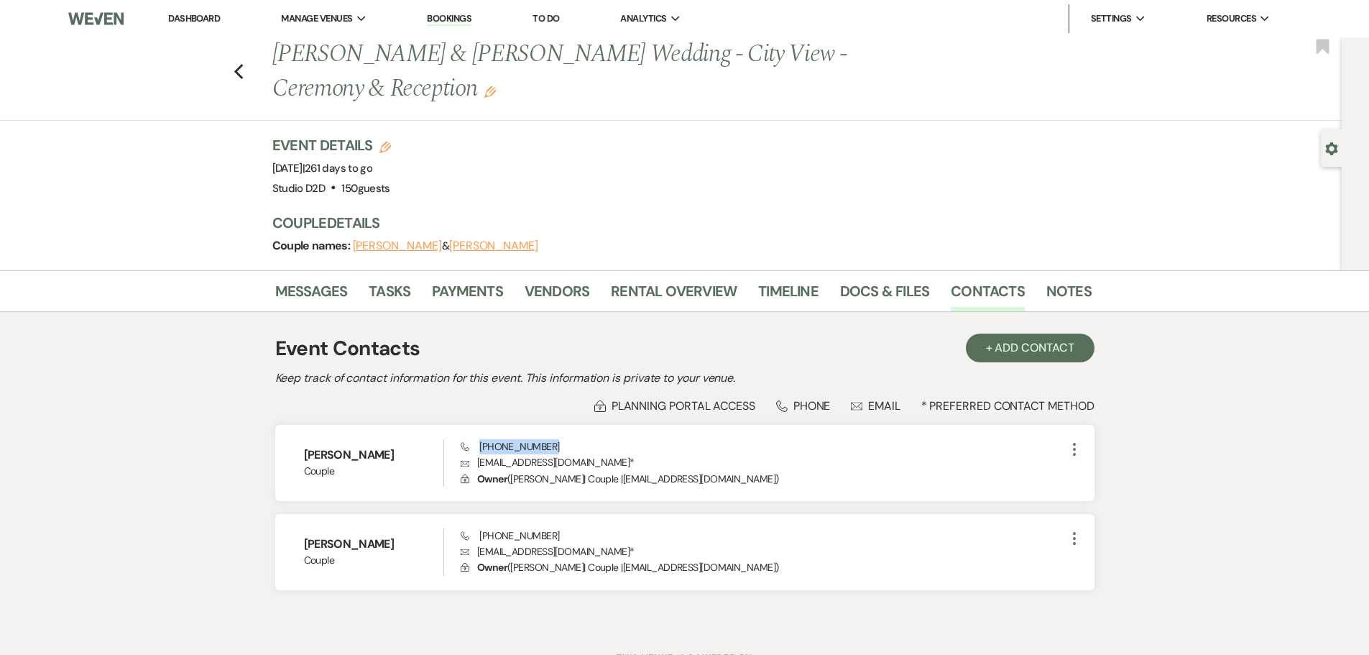
copy span "[PHONE_NUMBER]"
drag, startPoint x: 393, startPoint y: 546, endPoint x: 306, endPoint y: 543, distance: 87.0
click at [306, 543] on h6 "[PERSON_NAME]" at bounding box center [374, 544] width 140 height 16
copy h6 "[PERSON_NAME]"
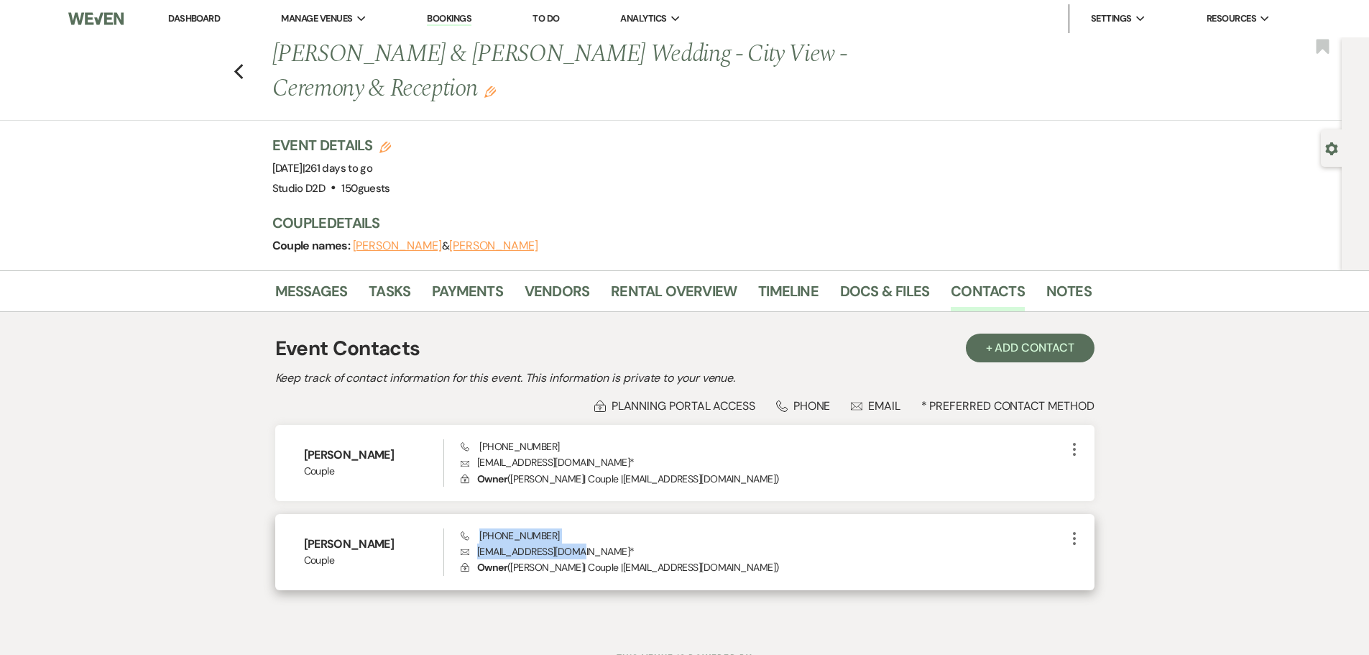
drag, startPoint x: 582, startPoint y: 555, endPoint x: 479, endPoint y: 539, distance: 104.0
click at [479, 539] on div "Phone [PHONE_NUMBER] Envelope [EMAIL_ADDRESS][DOMAIN_NAME] * Lock Owner ( [PERS…" at bounding box center [763, 551] width 604 height 47
copy div "[PHONE_NUMBER] Envelope [EMAIL_ADDRESS][DOMAIN_NAME]"
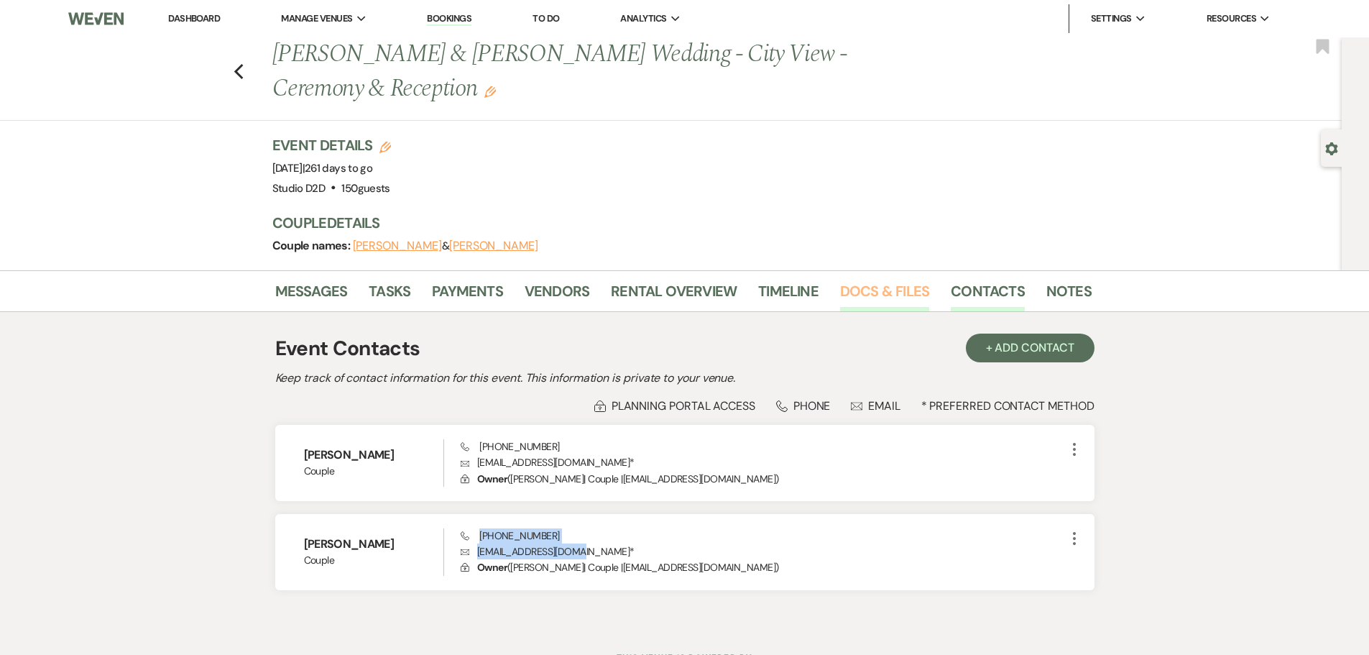
click at [904, 298] on link "Docs & Files" at bounding box center [884, 296] width 89 height 32
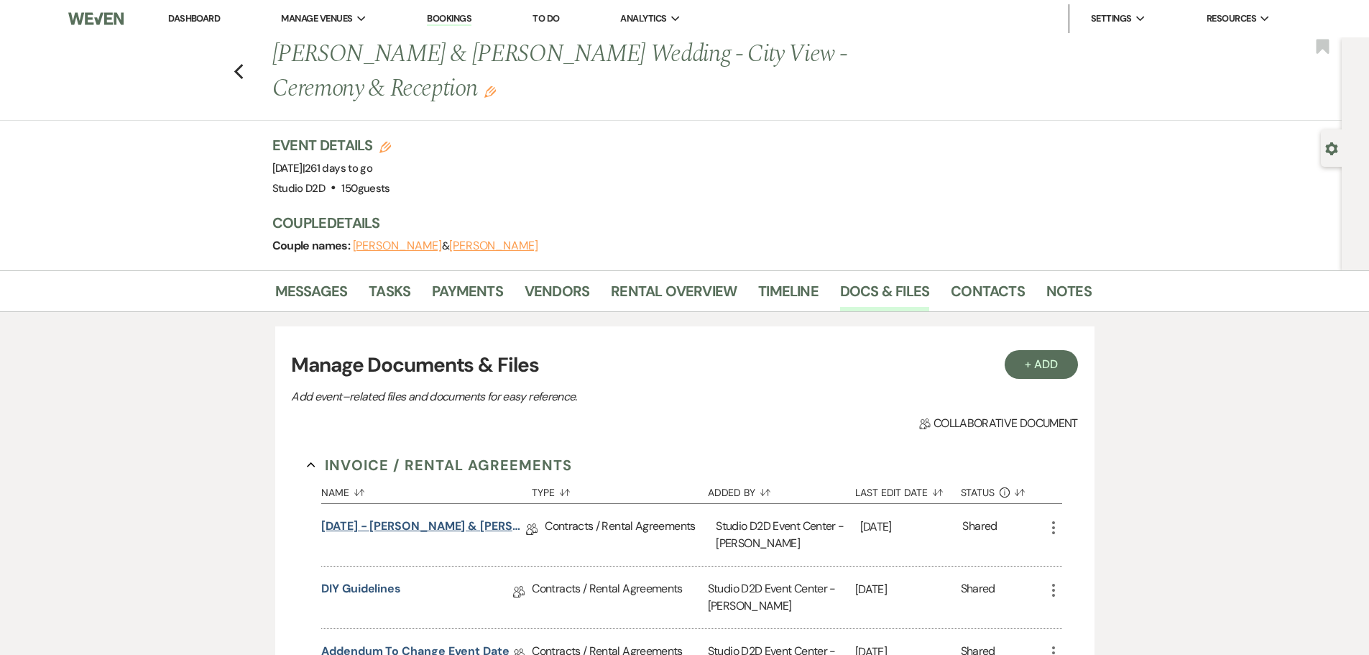
click at [479, 525] on link "[DATE] - [PERSON_NAME] & [PERSON_NAME] - Wedding Agreement" at bounding box center [423, 528] width 205 height 22
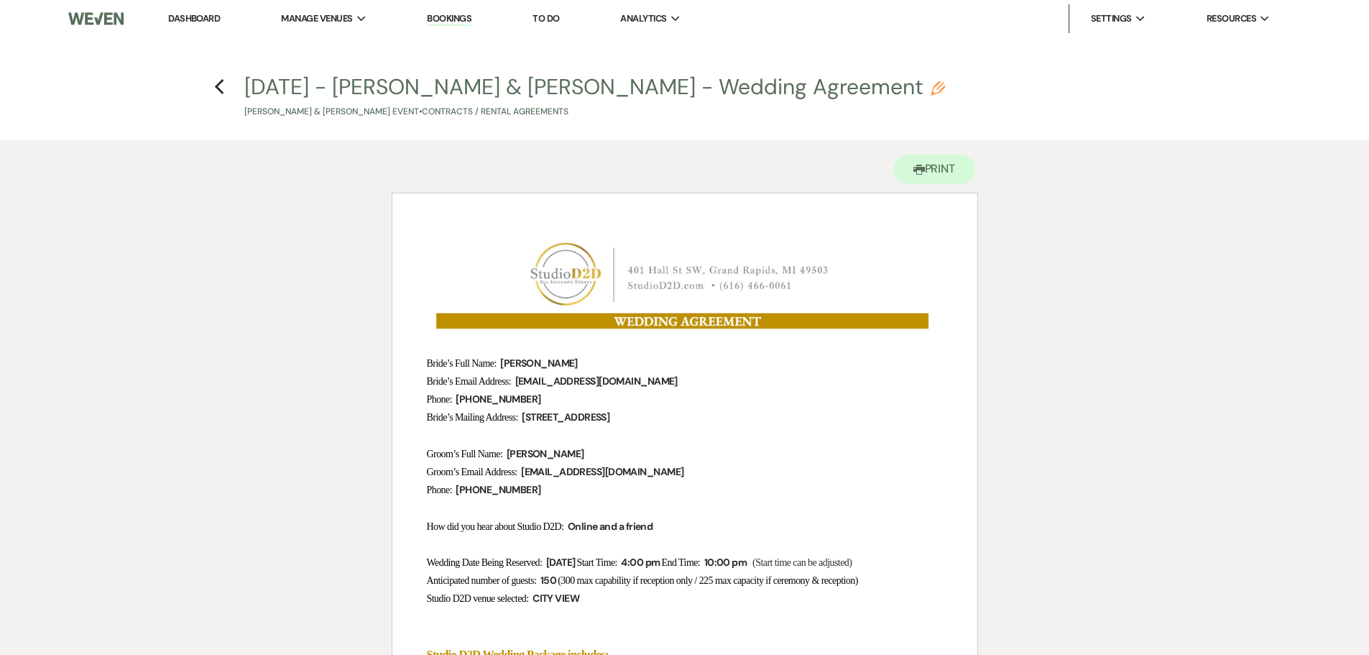
click at [930, 88] on icon "Pencil" at bounding box center [937, 88] width 14 height 14
select select "10"
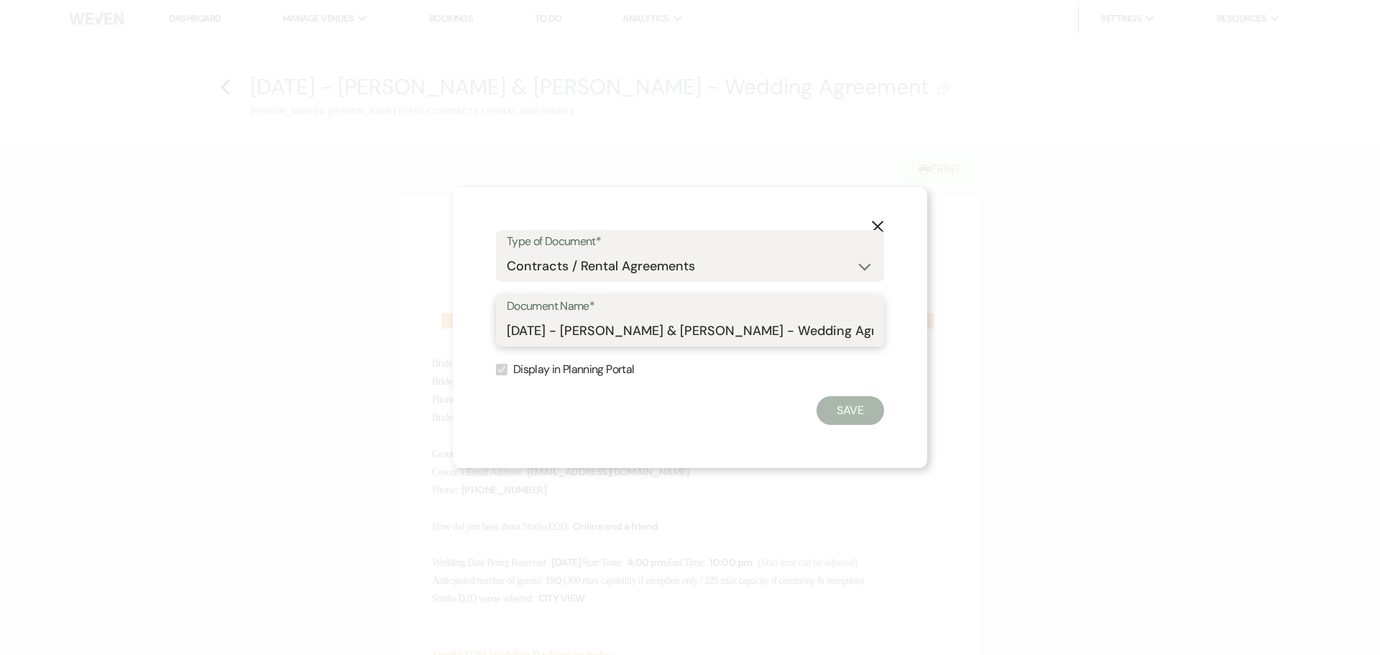
drag, startPoint x: 856, startPoint y: 331, endPoint x: 506, endPoint y: 328, distance: 349.9
click at [506, 328] on div "Document Name* [DATE] - [PERSON_NAME] & [PERSON_NAME] - Wedding Agreement" at bounding box center [690, 321] width 388 height 52
click at [882, 221] on icon "X" at bounding box center [877, 226] width 13 height 13
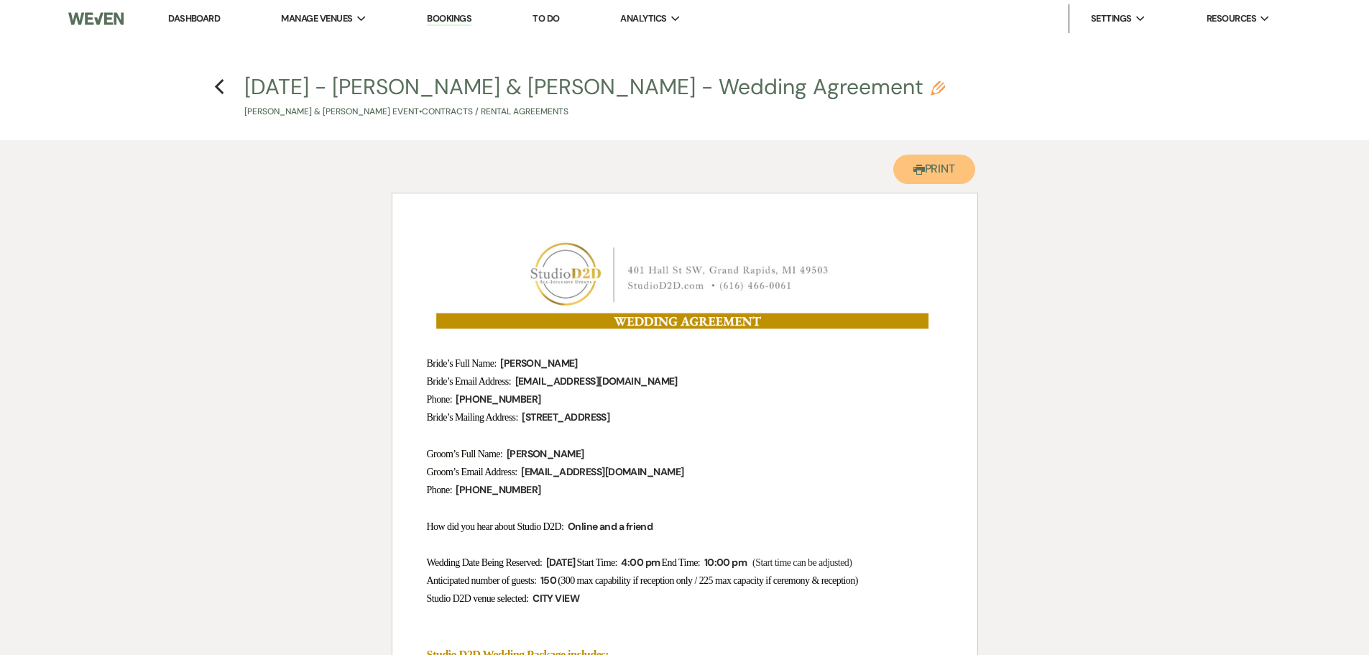
click at [930, 180] on button "Printer Print" at bounding box center [934, 168] width 83 height 29
click at [222, 85] on icon "Previous" at bounding box center [219, 86] width 11 height 17
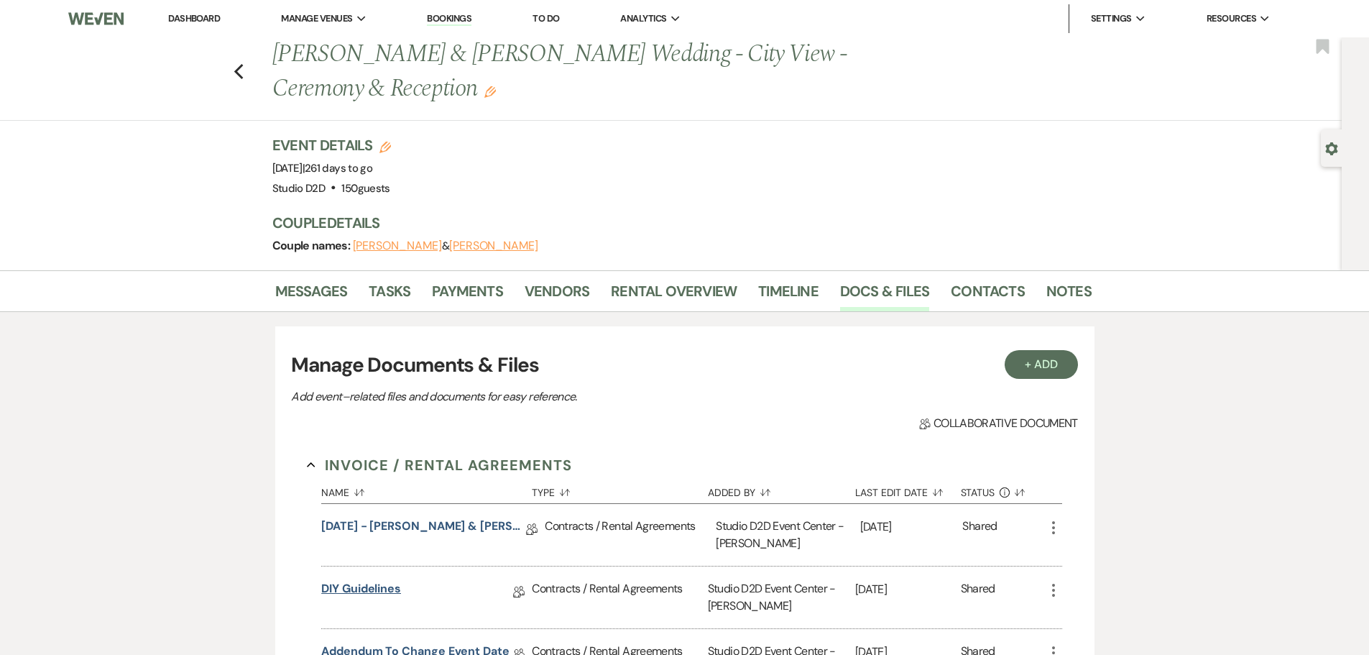
click at [392, 588] on link "DIY Guidelines" at bounding box center [361, 591] width 80 height 22
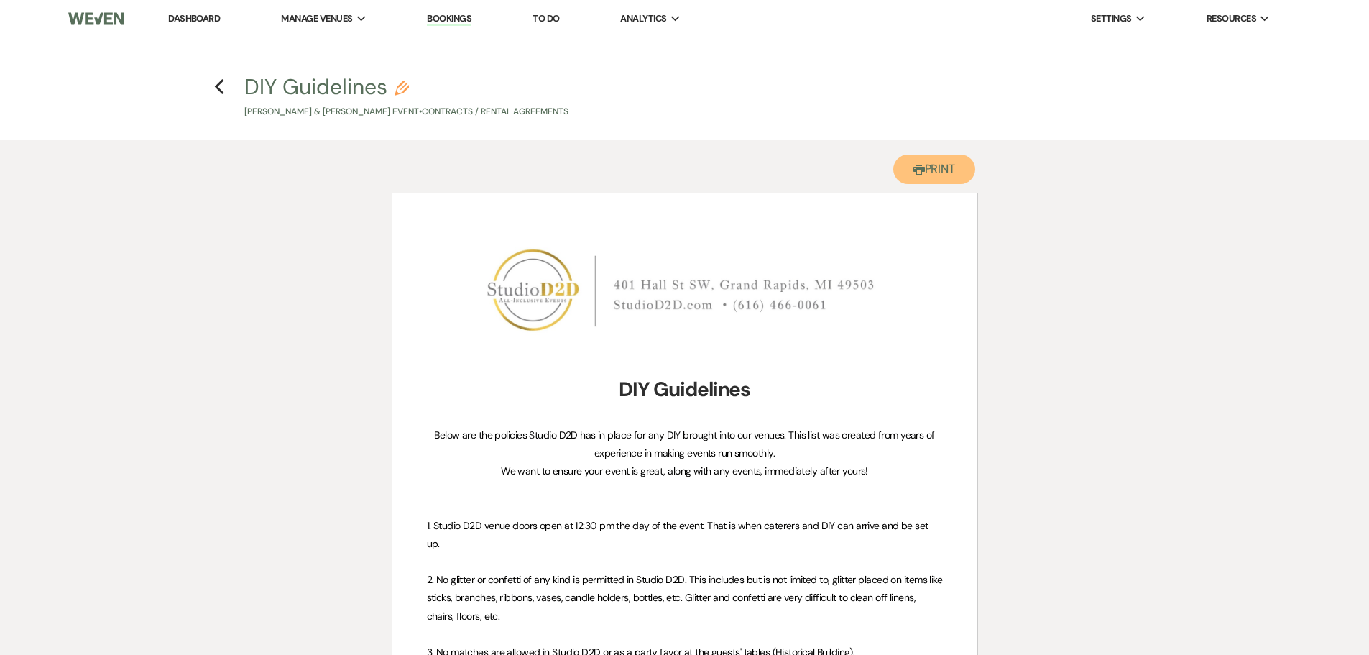
click at [941, 172] on button "Printer Print" at bounding box center [934, 168] width 83 height 29
click at [218, 88] on icon "Previous" at bounding box center [219, 86] width 11 height 17
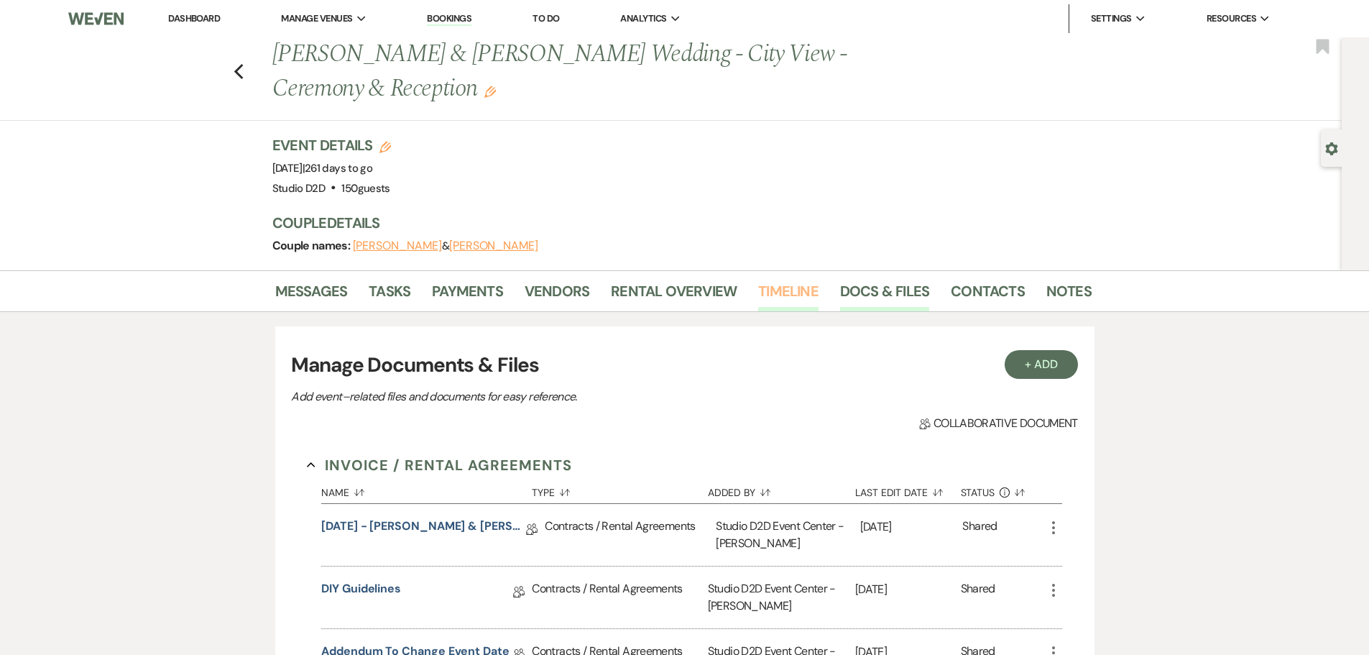
click at [788, 290] on link "Timeline" at bounding box center [788, 296] width 60 height 32
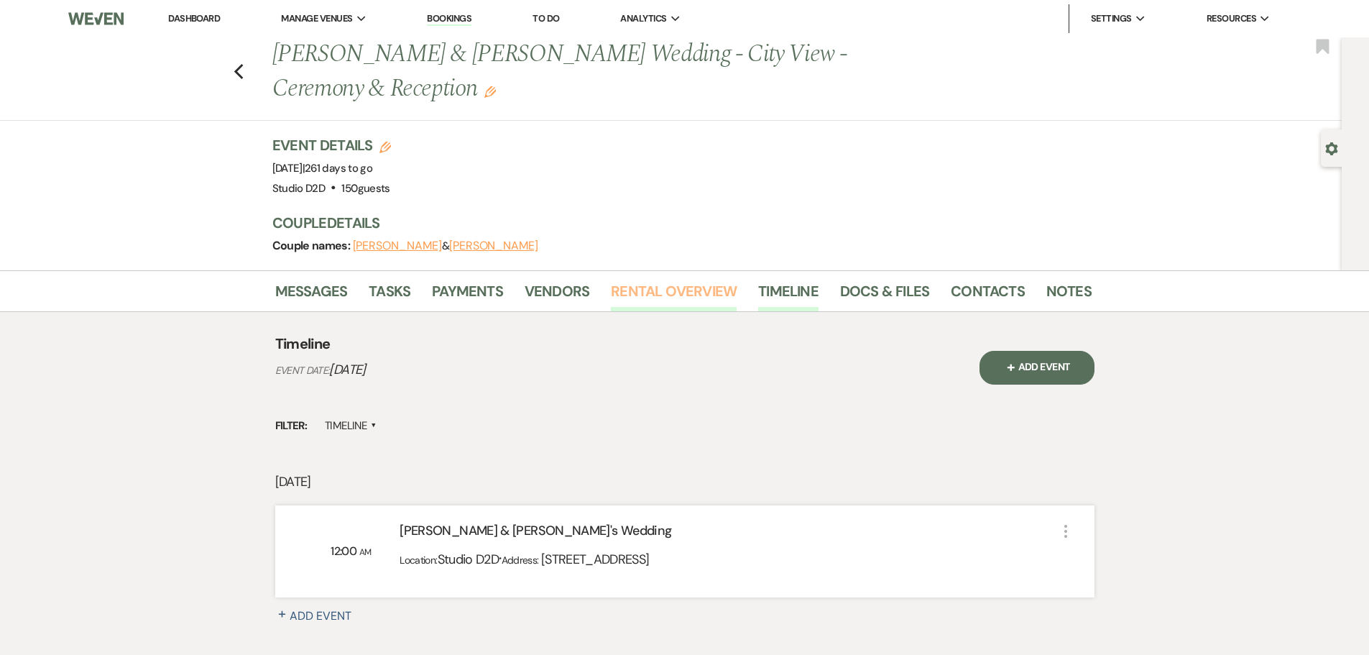
click at [700, 295] on link "Rental Overview" at bounding box center [674, 296] width 126 height 32
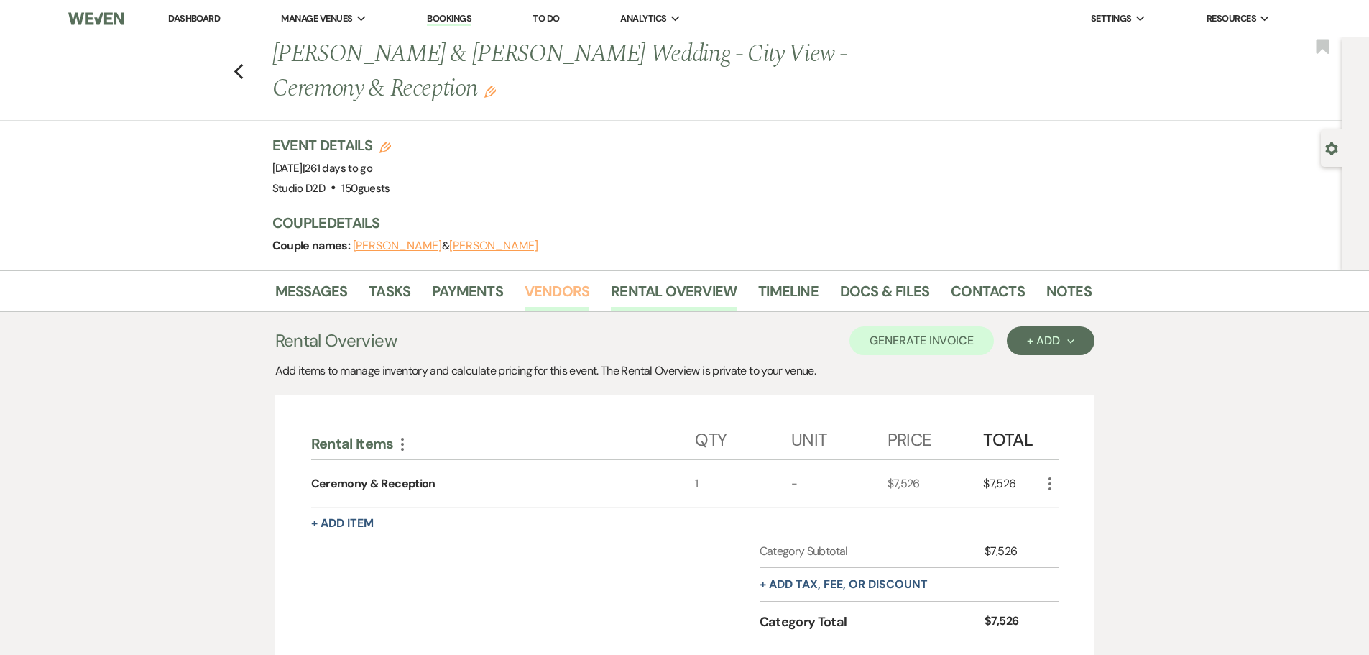
click at [562, 291] on link "Vendors" at bounding box center [557, 296] width 65 height 32
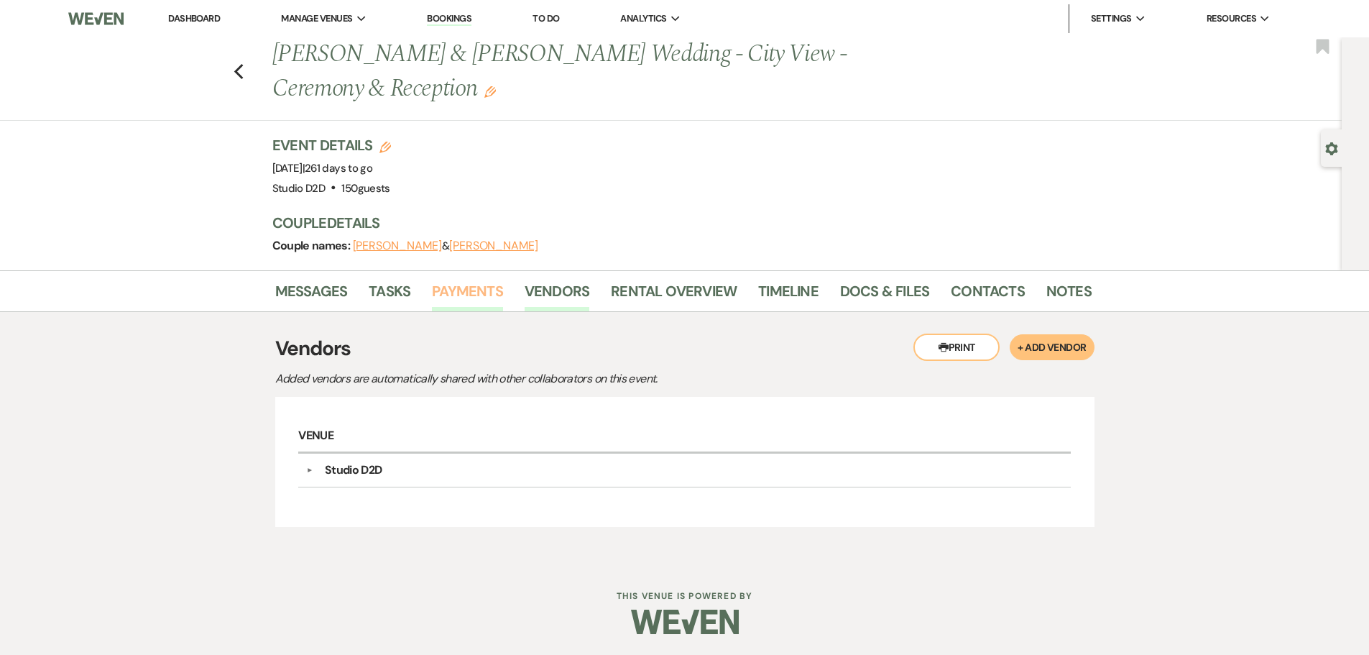
click at [465, 292] on link "Payments" at bounding box center [467, 296] width 71 height 32
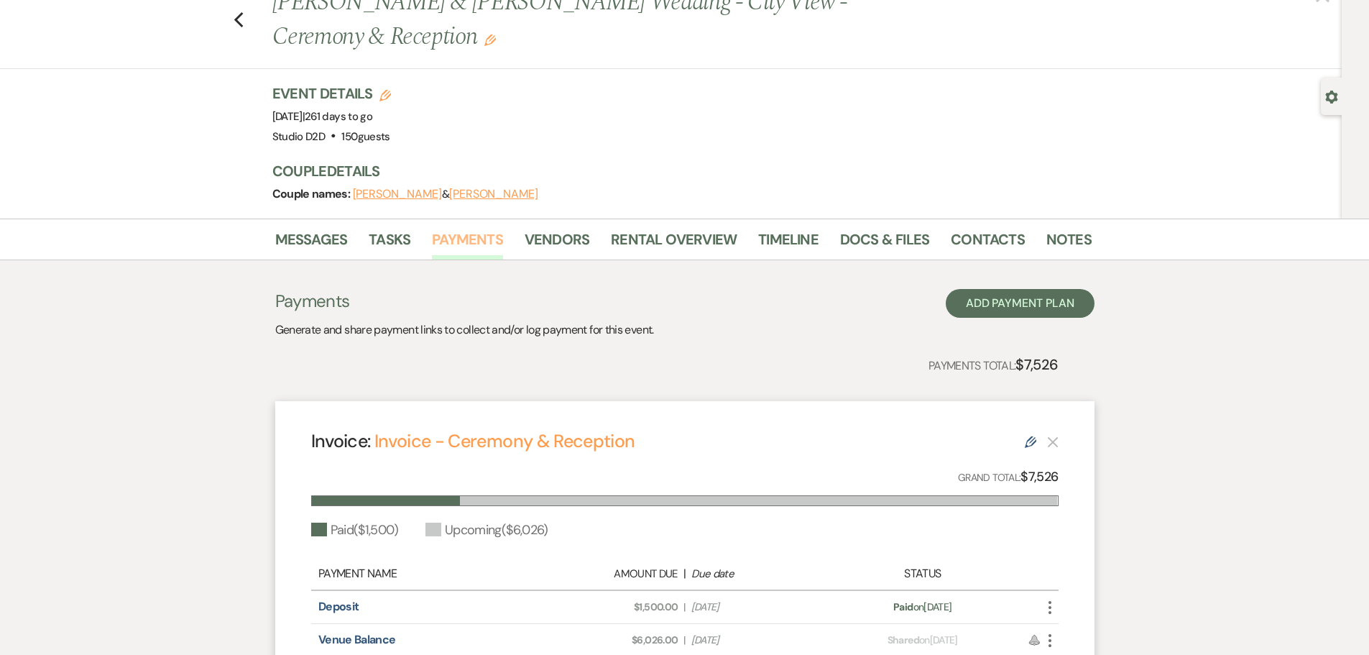
scroll to position [11, 0]
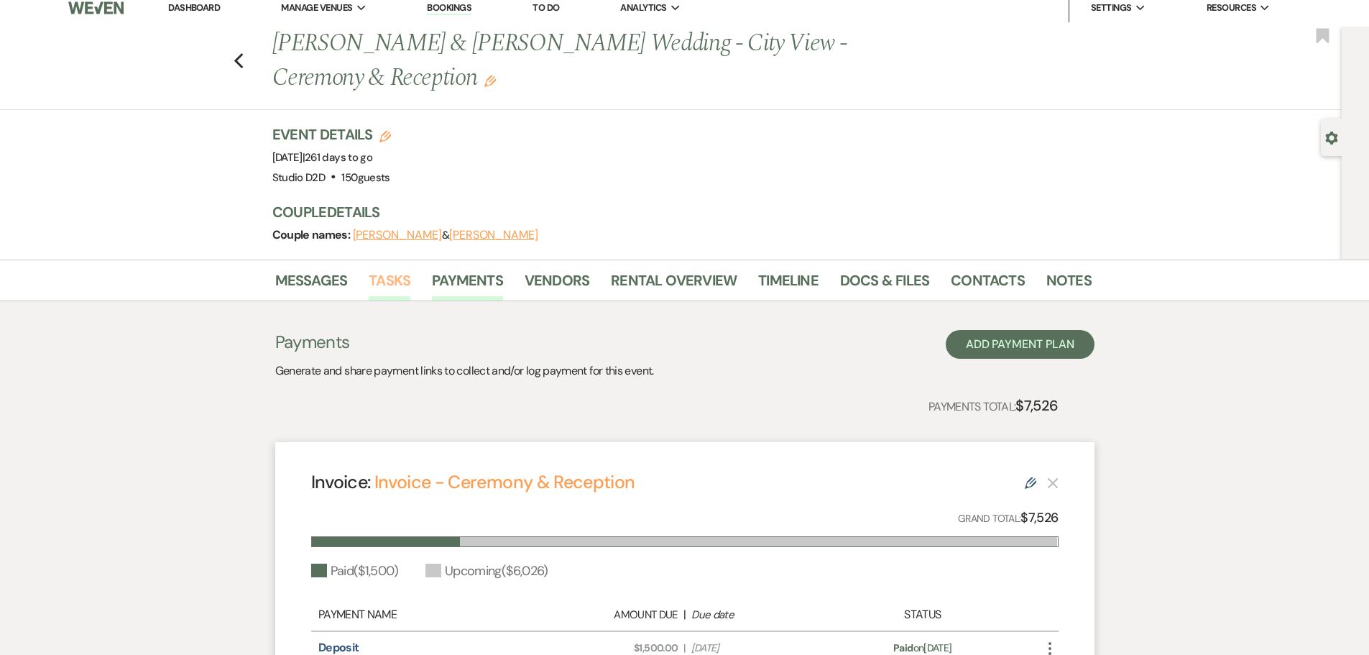
click at [397, 283] on link "Tasks" at bounding box center [390, 285] width 42 height 32
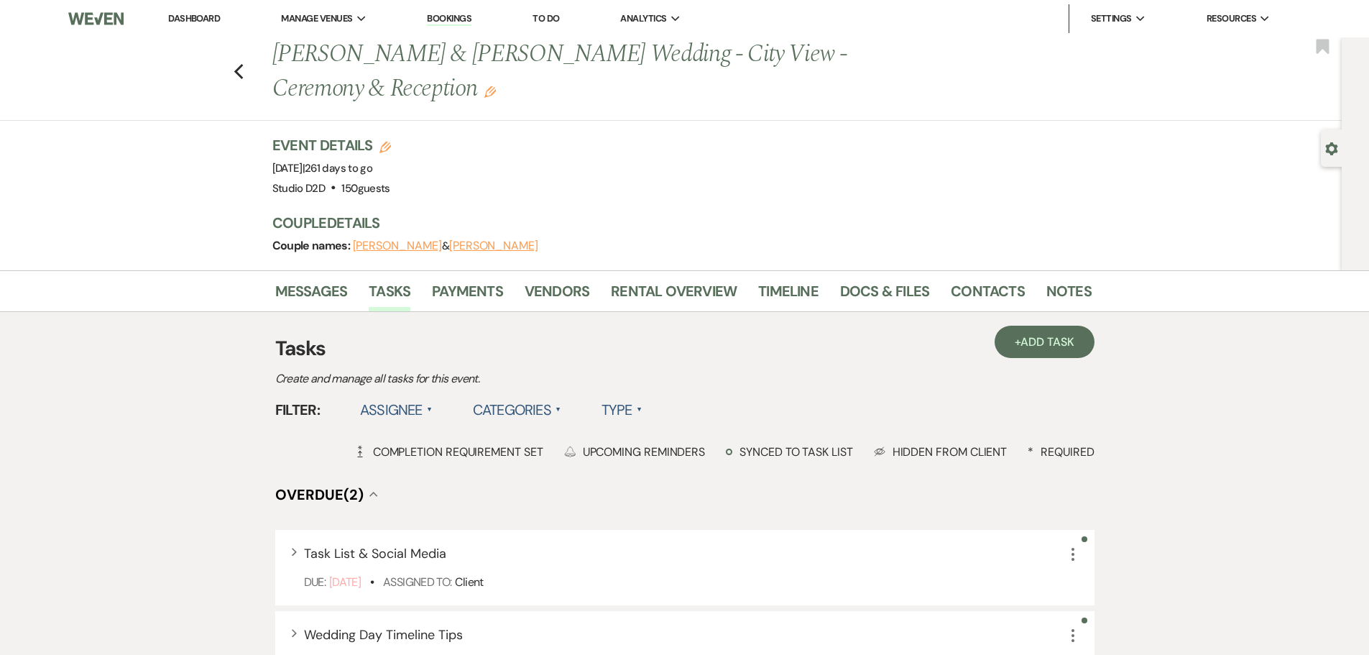
click at [1329, 157] on div "Gear Settings" at bounding box center [1334, 147] width 27 height 37
click at [1330, 147] on use "button" at bounding box center [1332, 148] width 12 height 13
select select "2"
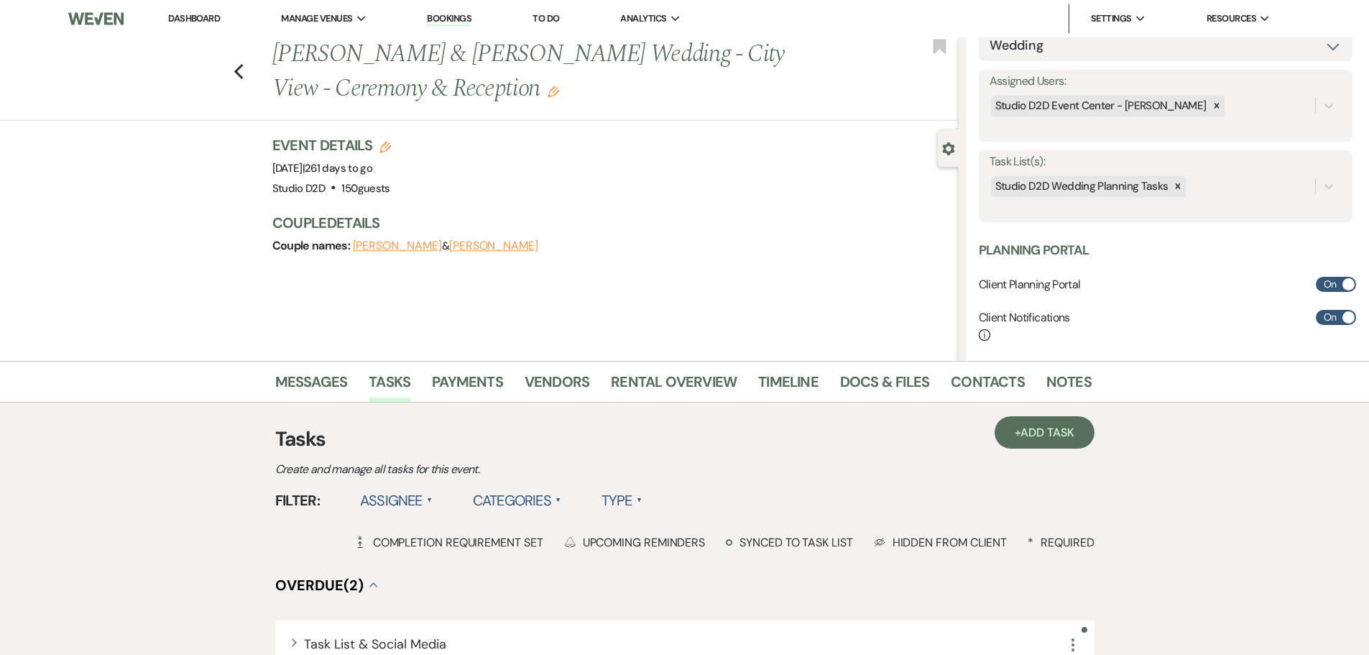
scroll to position [216, 0]
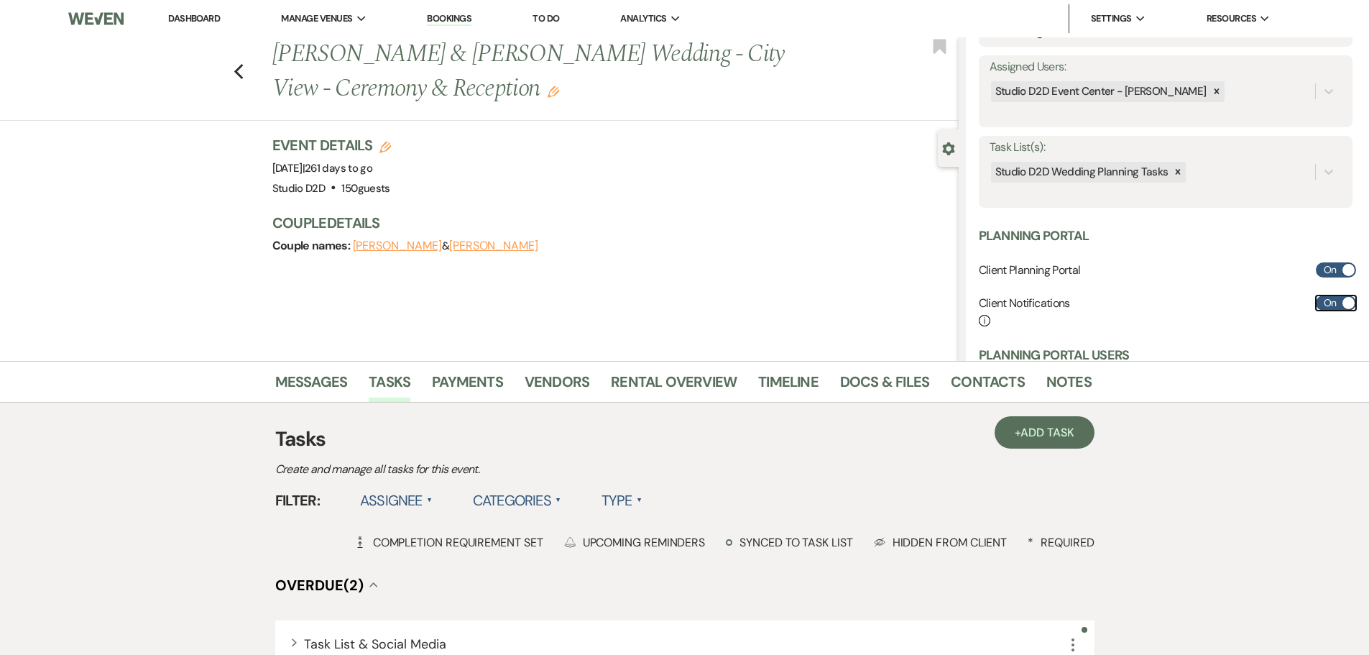
click at [1325, 302] on label "On" at bounding box center [1336, 302] width 40 height 15
click at [1325, 302] on input "On" at bounding box center [1336, 302] width 40 height 15
checkbox input "false"
click at [767, 246] on div "Couple names: [PERSON_NAME] & [PERSON_NAME]" at bounding box center [608, 246] width 672 height 20
click at [466, 377] on link "Payments" at bounding box center [467, 386] width 71 height 32
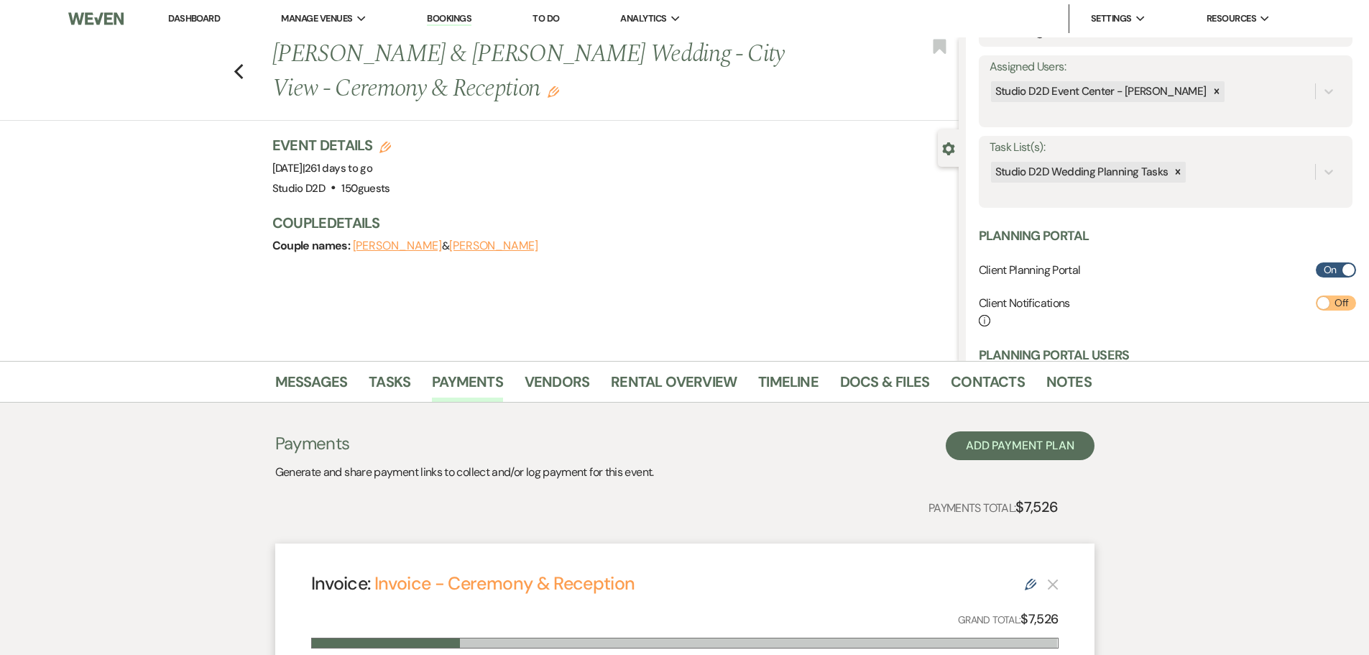
click at [450, 16] on link "Bookings" at bounding box center [449, 19] width 45 height 14
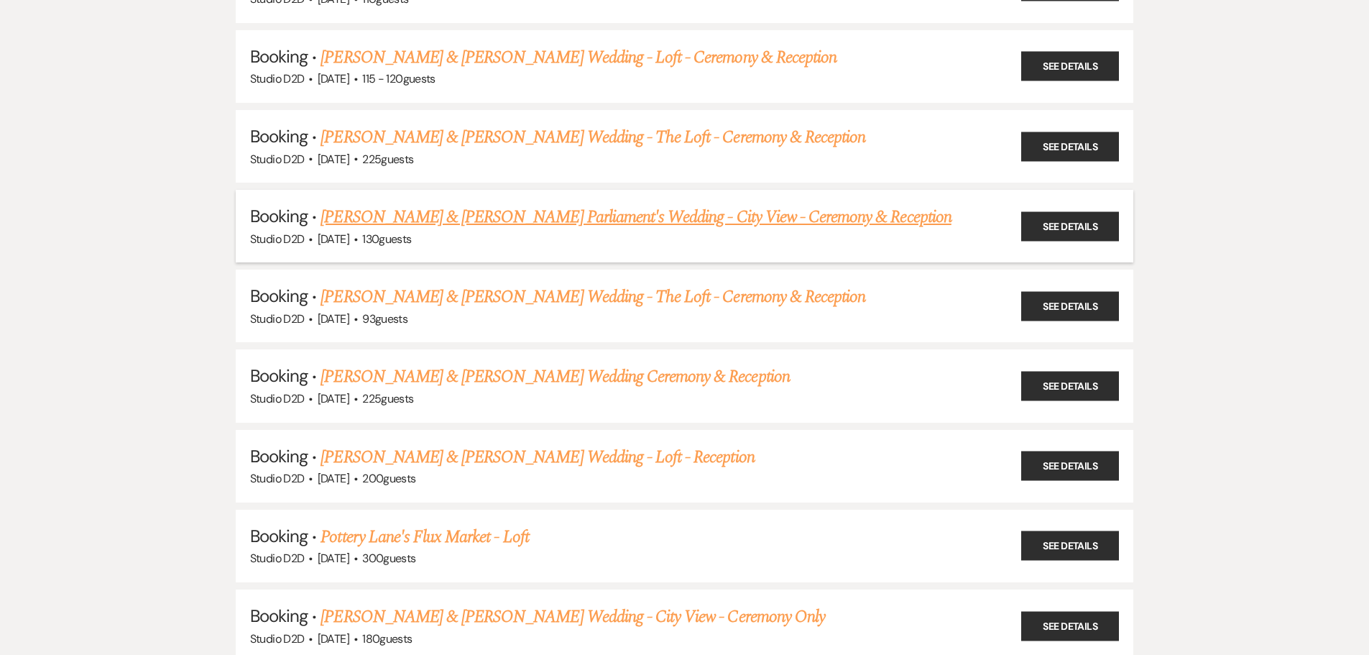
scroll to position [719, 0]
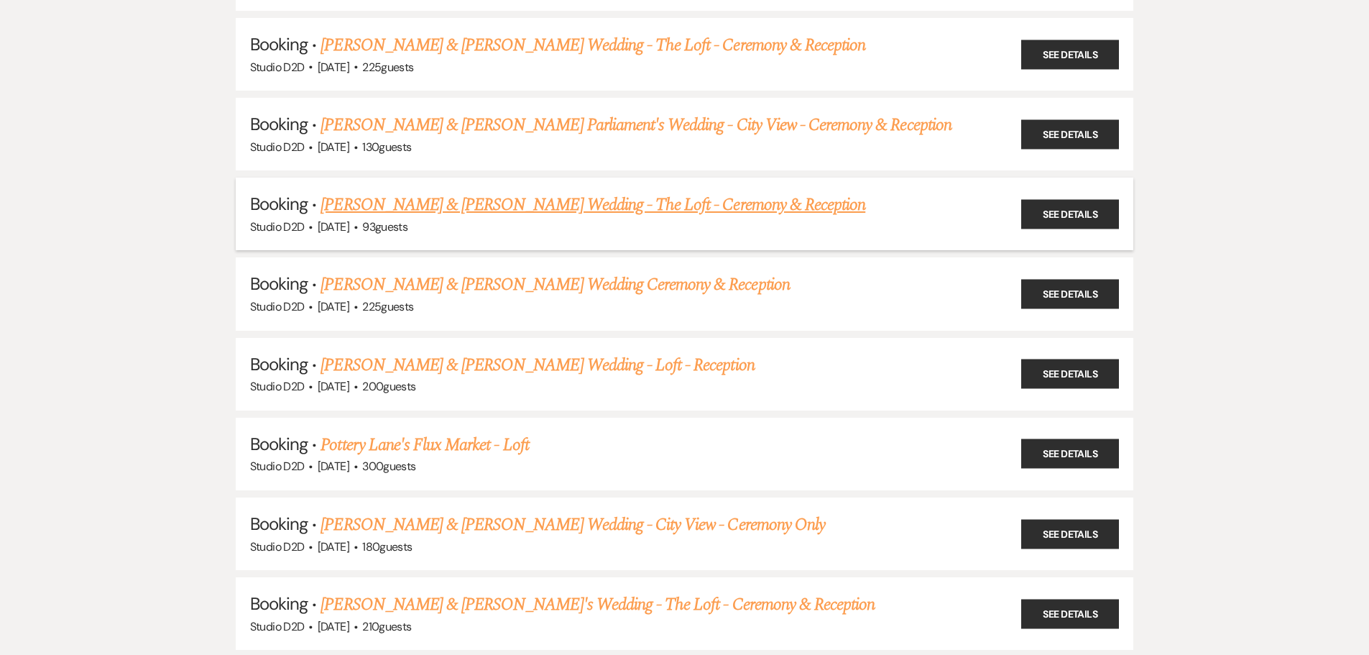
click at [475, 205] on link "[PERSON_NAME] & [PERSON_NAME] Wedding - The Loft - Ceremony & Reception" at bounding box center [592, 205] width 545 height 26
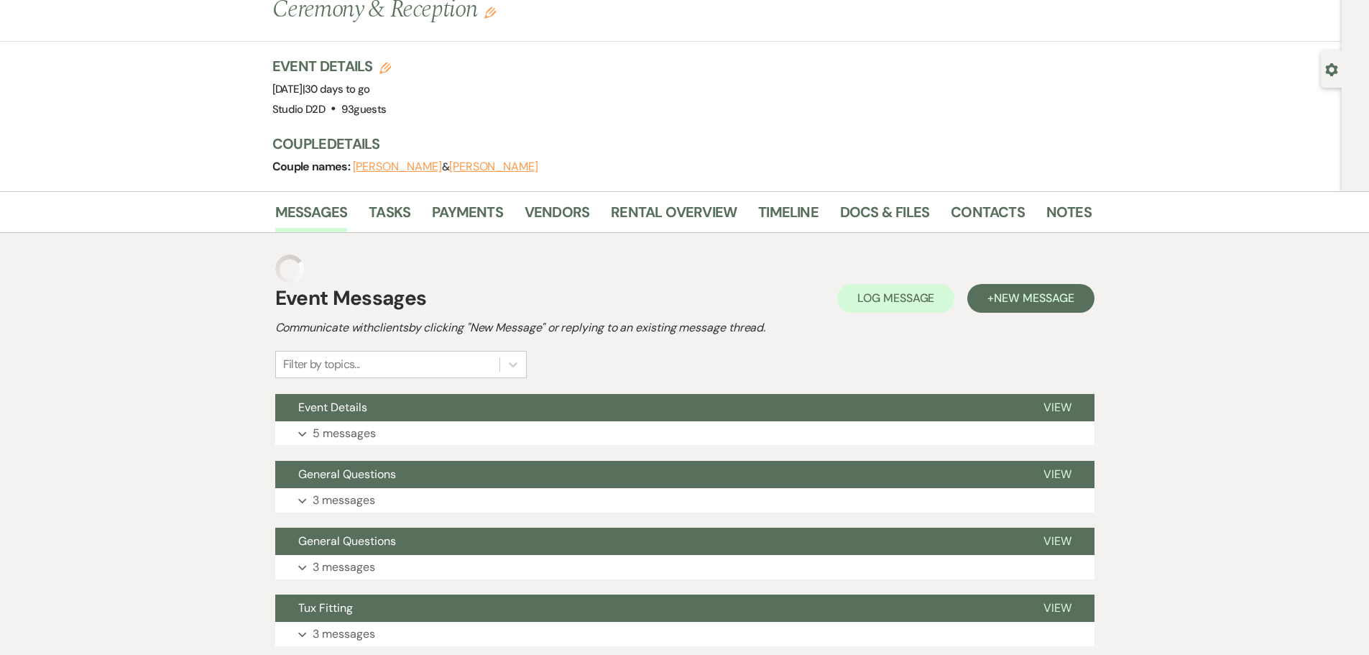
scroll to position [72, 0]
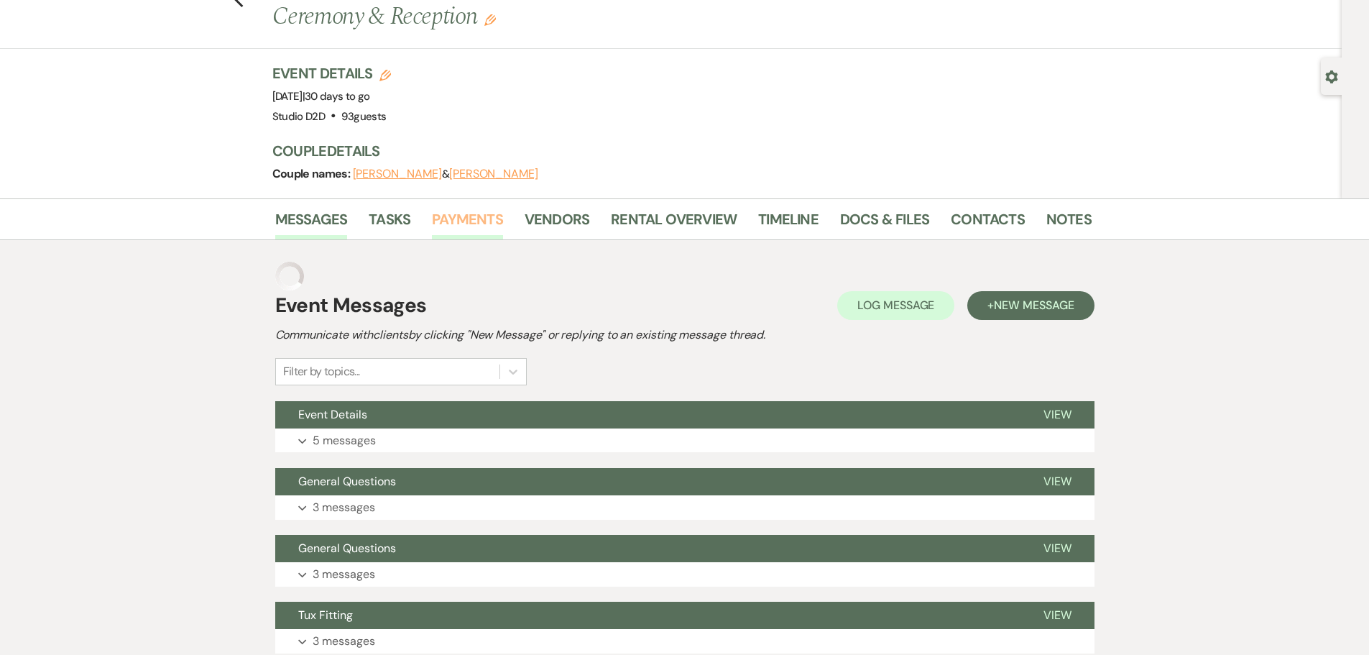
click at [476, 218] on link "Payments" at bounding box center [467, 224] width 71 height 32
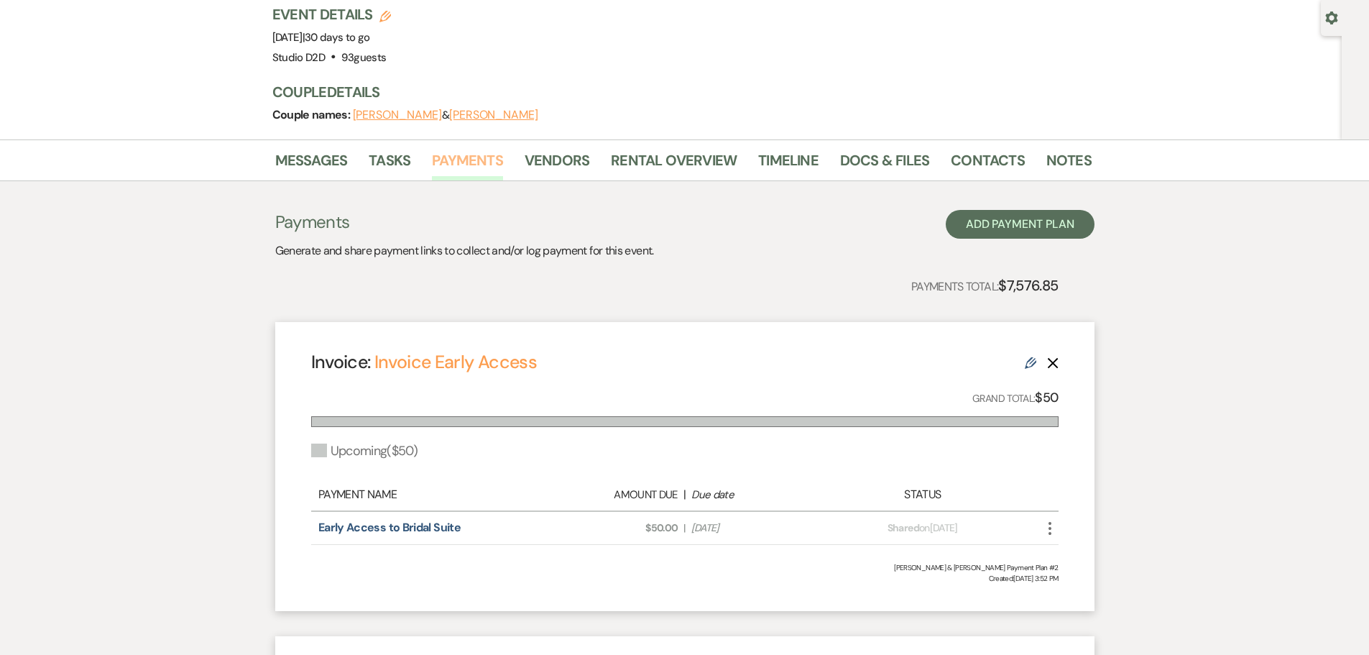
scroll to position [144, 0]
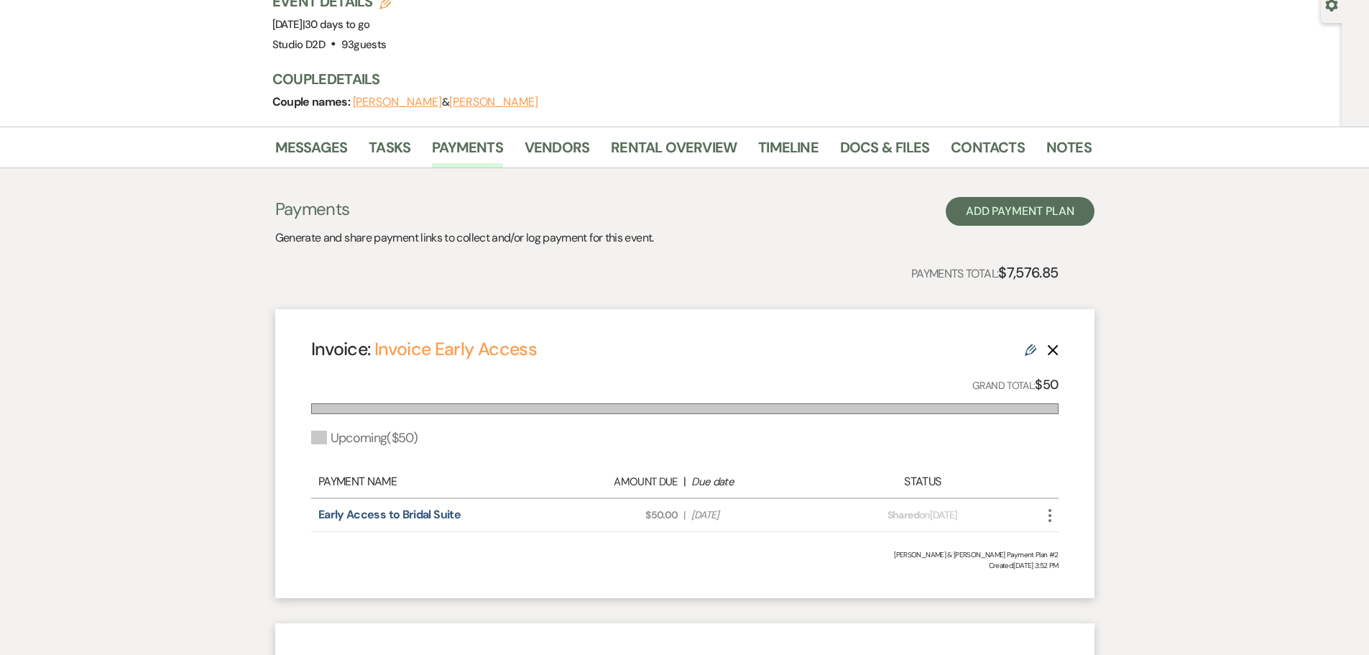
click at [1056, 514] on icon "More" at bounding box center [1049, 515] width 17 height 17
click at [1079, 588] on button "Check [PERSON_NAME] [PERSON_NAME] as Paid" at bounding box center [1113, 592] width 145 height 24
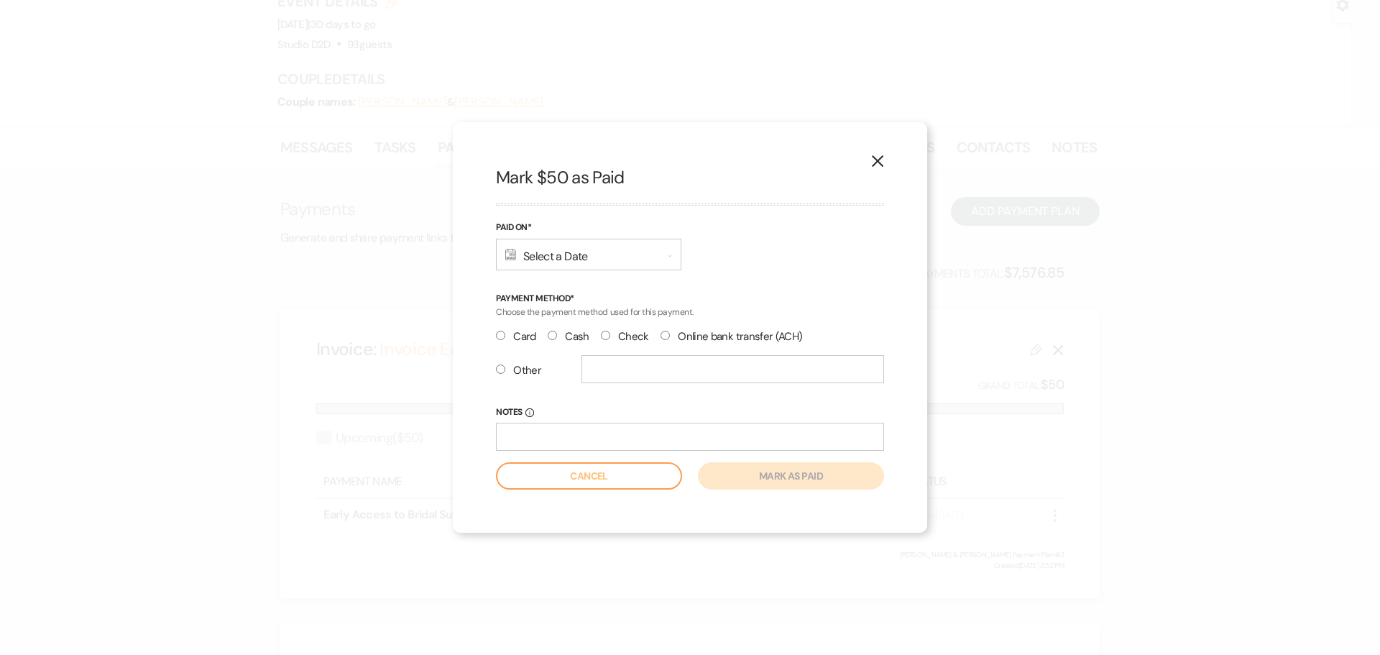
click at [597, 257] on div "Calendar Select a Date Expand" at bounding box center [588, 255] width 185 height 32
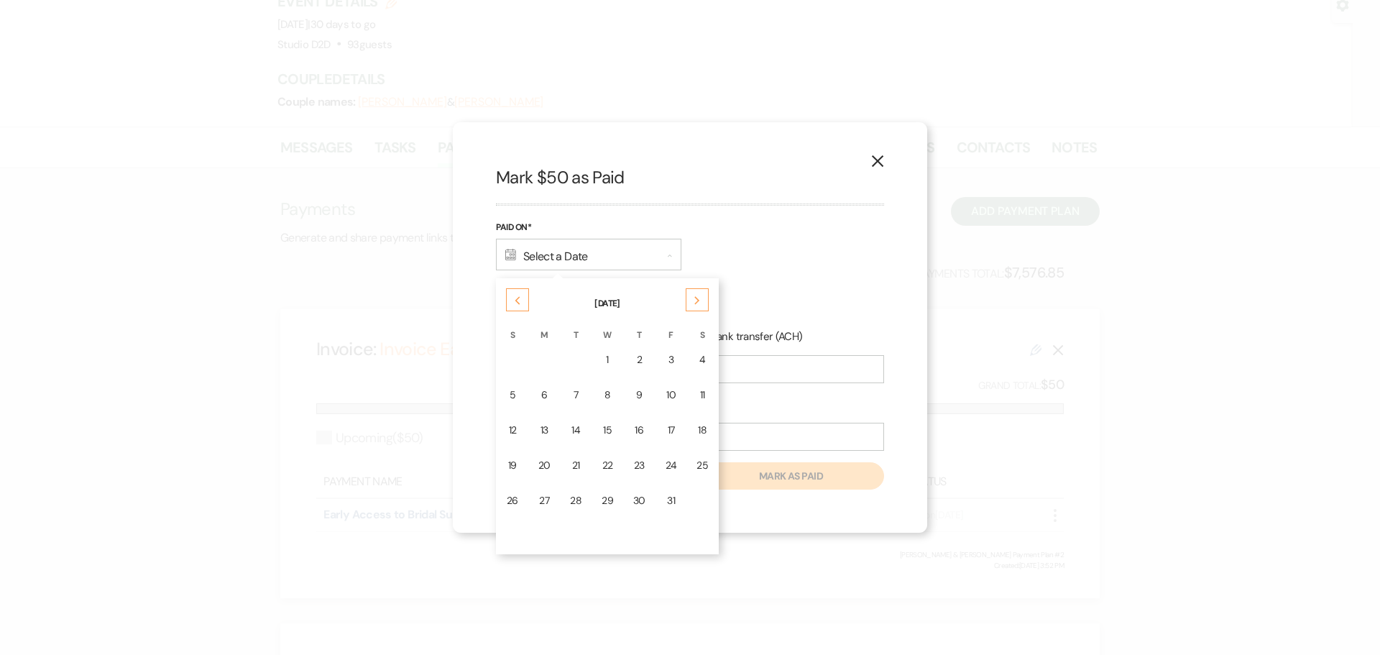
click at [581, 425] on td "14" at bounding box center [575, 430] width 30 height 34
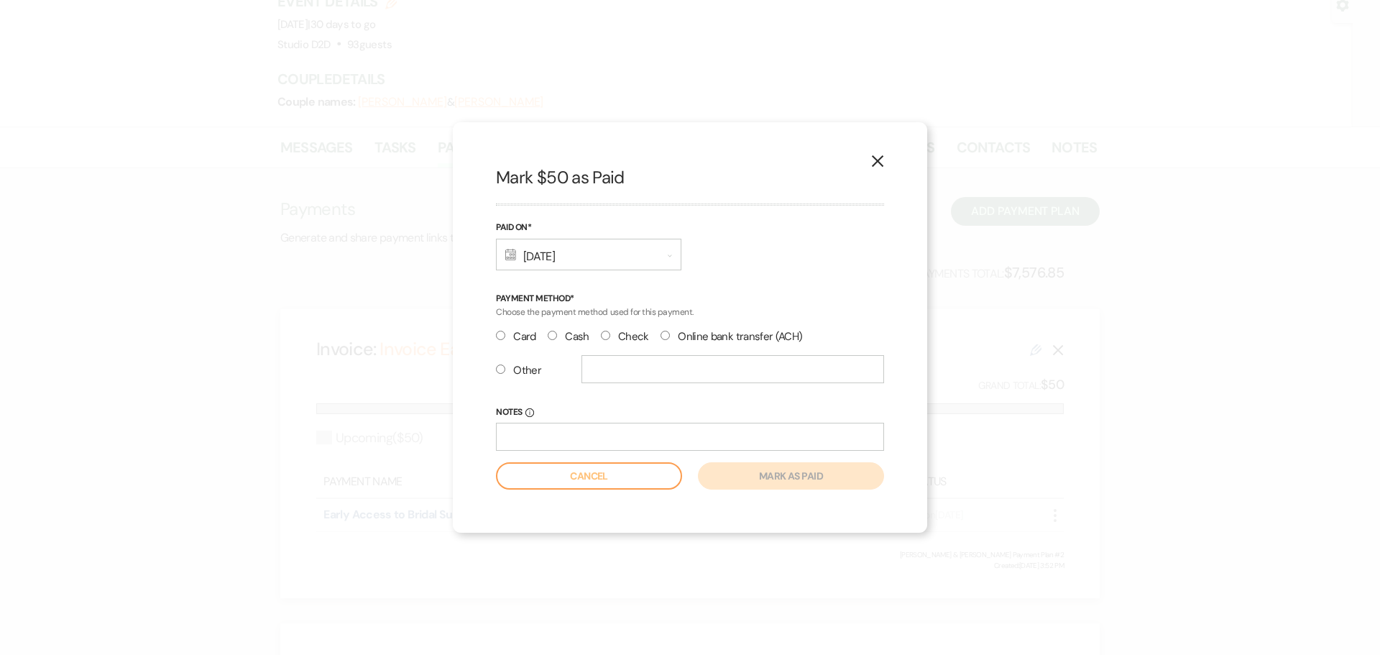
click at [614, 337] on label "Check" at bounding box center [625, 336] width 48 height 19
click at [610, 337] on input "Check" at bounding box center [605, 335] width 9 height 9
radio input "true"
click at [747, 474] on button "Mark as paid" at bounding box center [791, 475] width 186 height 27
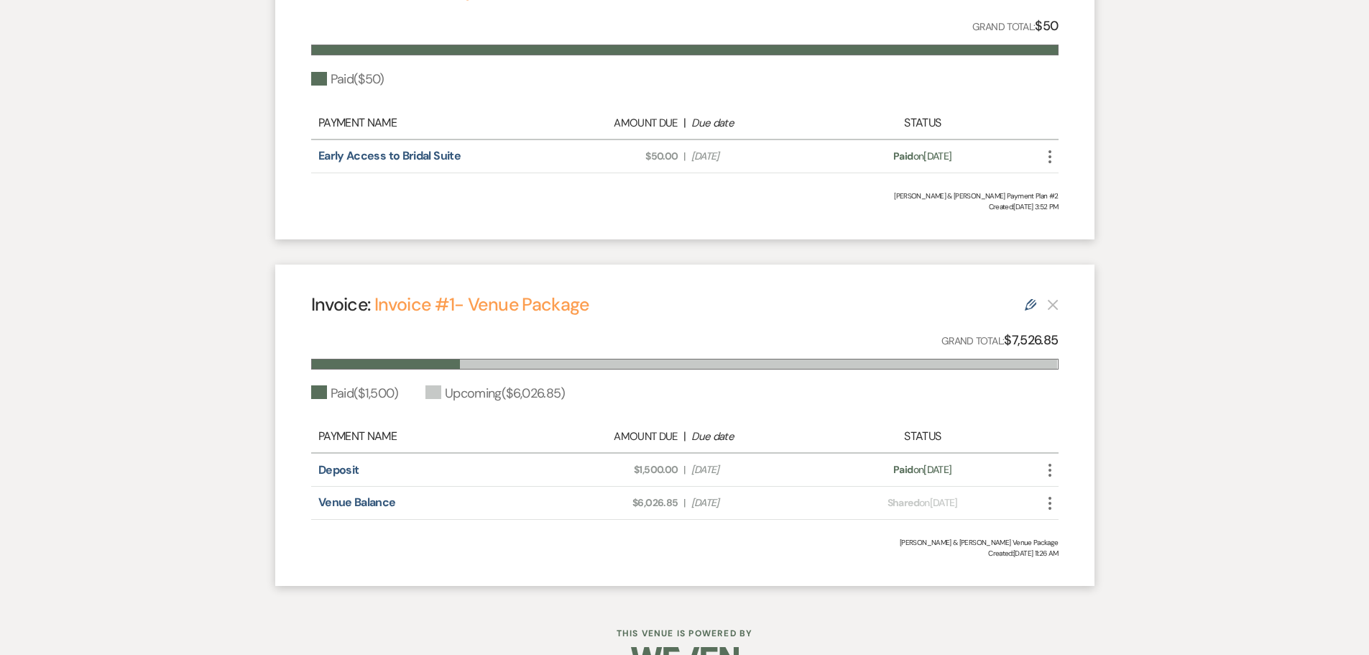
scroll to position [503, 0]
click at [1049, 506] on icon "More" at bounding box center [1049, 502] width 17 height 17
click at [1089, 578] on button "Check [PERSON_NAME] [PERSON_NAME] as Paid" at bounding box center [1113, 580] width 145 height 24
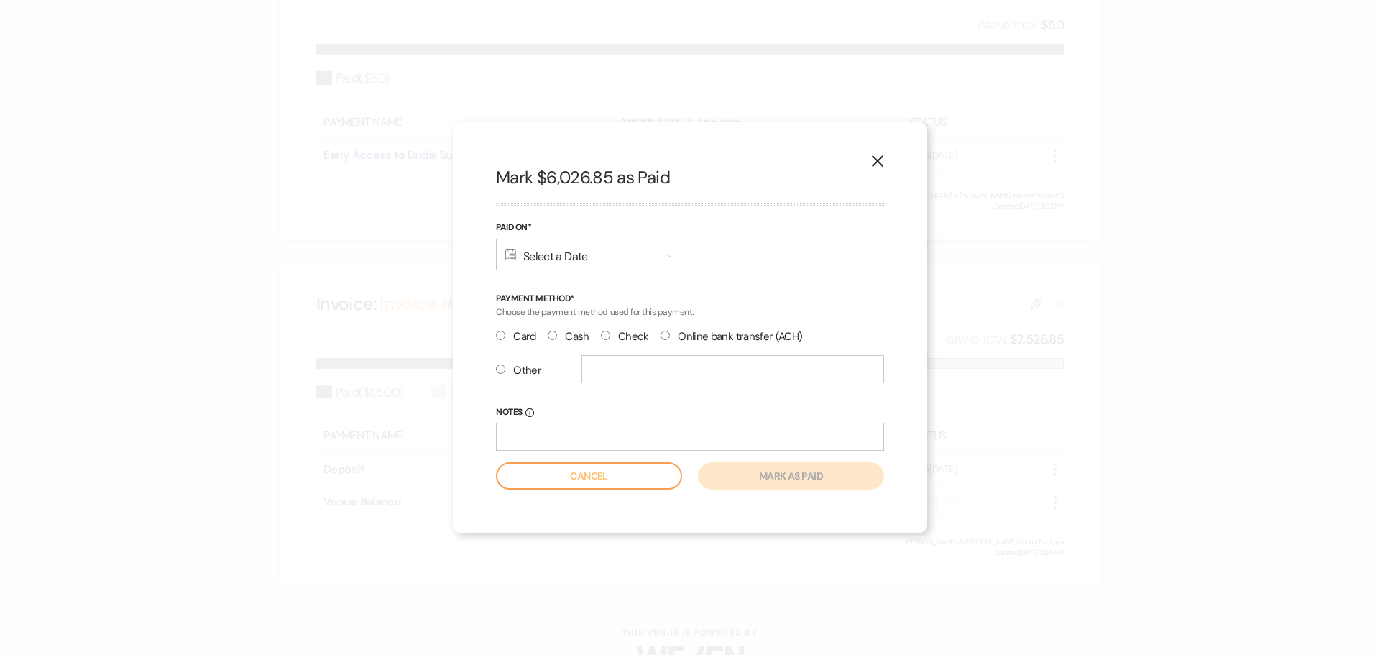
click at [621, 260] on div "Calendar Select a Date Expand" at bounding box center [588, 255] width 185 height 32
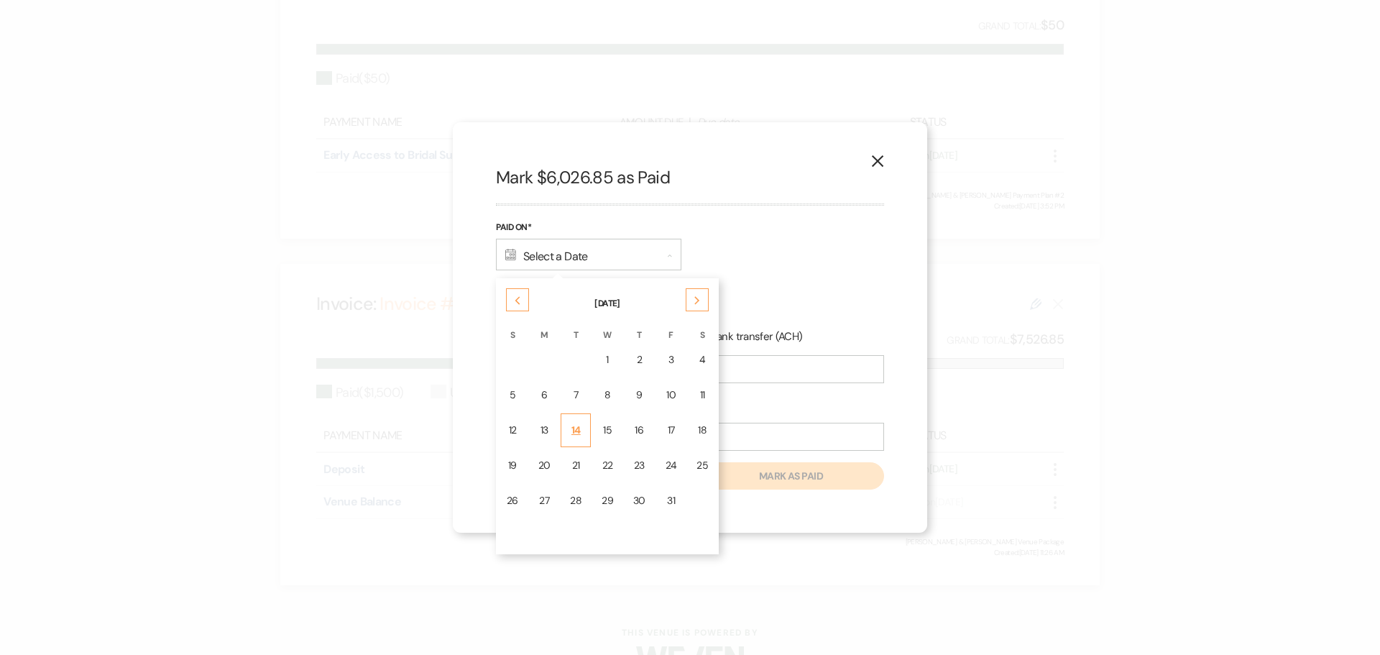
click at [578, 422] on div "14" at bounding box center [575, 429] width 11 height 15
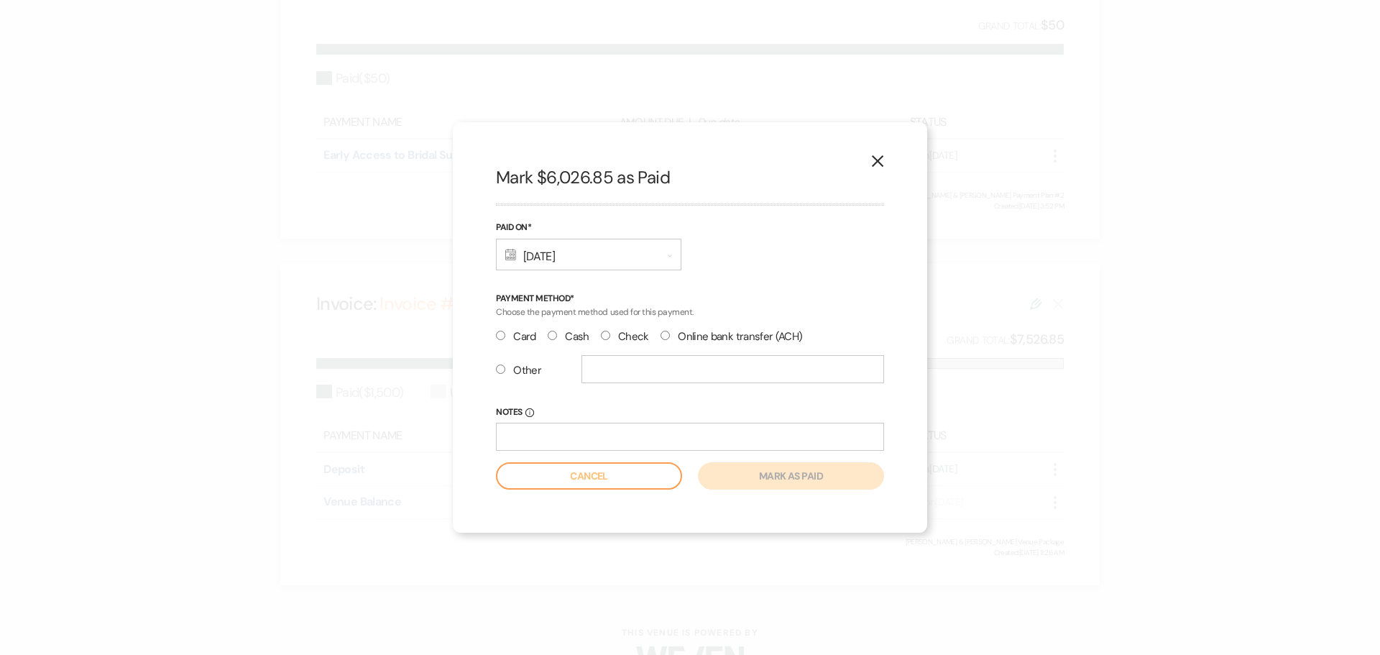
click at [610, 336] on label "Check" at bounding box center [625, 336] width 48 height 19
click at [610, 336] on input "Check" at bounding box center [605, 335] width 9 height 9
radio input "true"
click at [746, 476] on button "Mark as paid" at bounding box center [791, 475] width 186 height 27
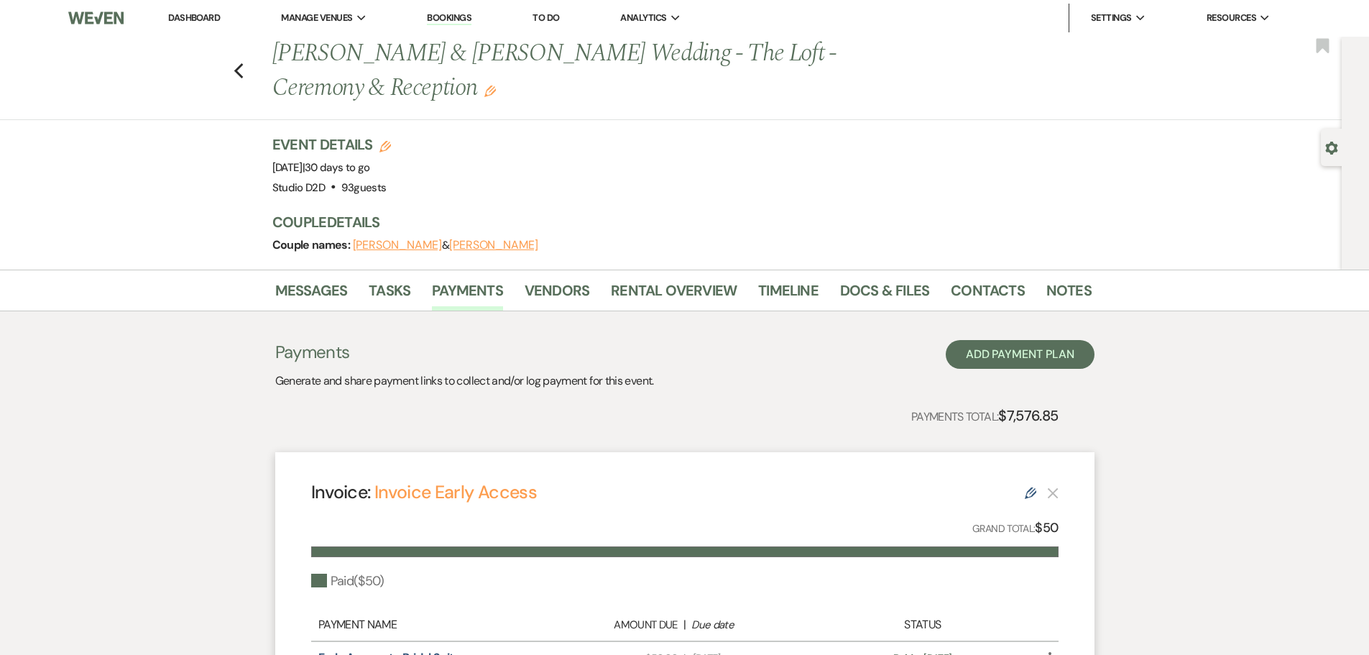
scroll to position [0, 0]
click at [454, 19] on link "Bookings" at bounding box center [449, 19] width 45 height 14
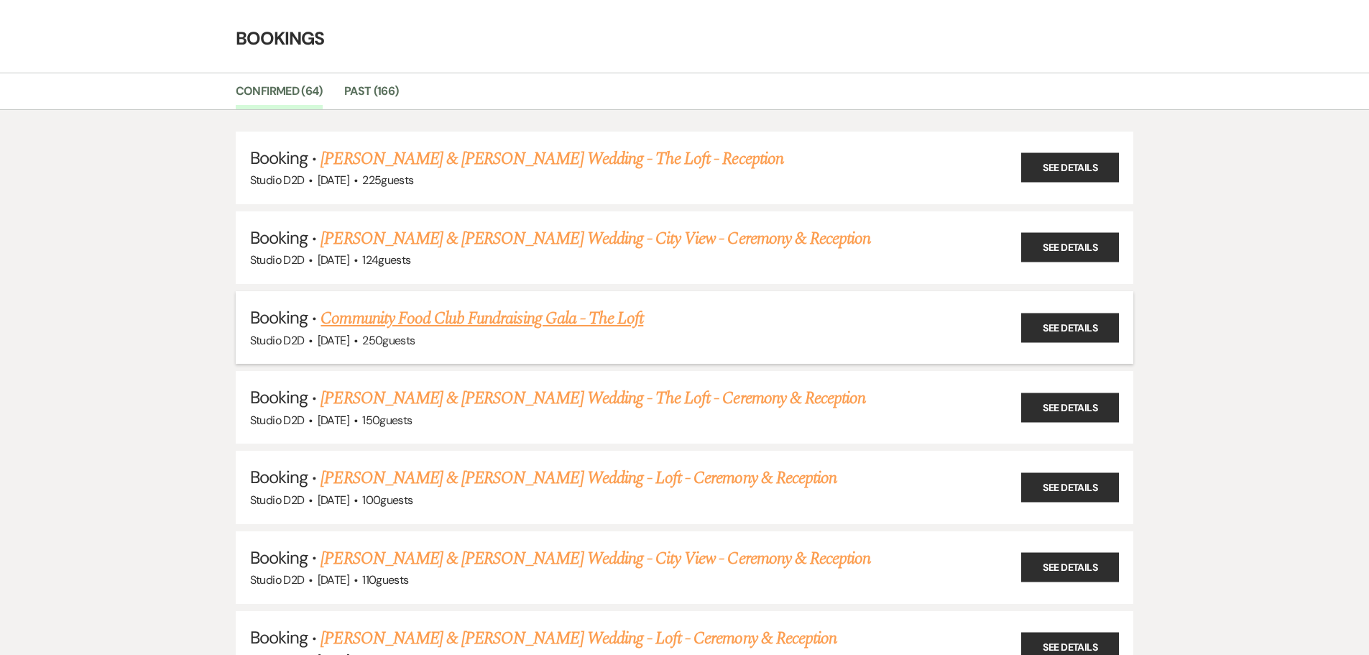
scroll to position [72, 0]
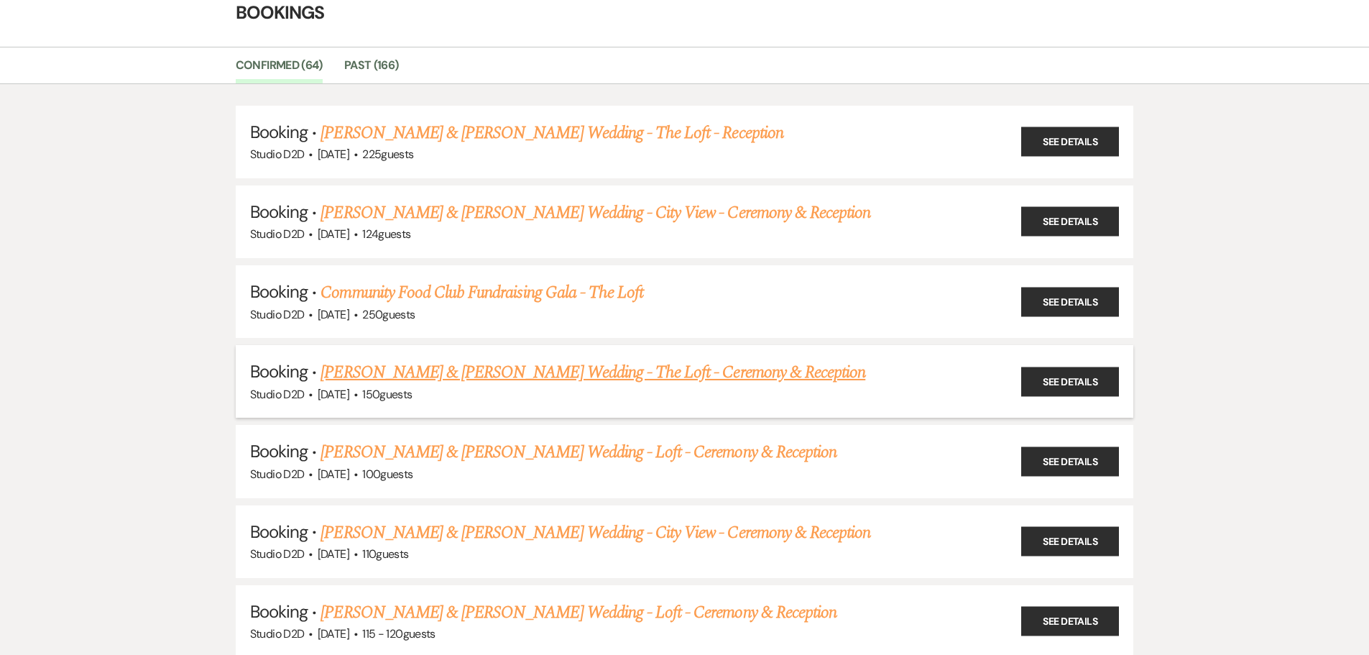
click at [423, 371] on link "[PERSON_NAME] & [PERSON_NAME] Wedding - The Loft - Ceremony & Reception" at bounding box center [592, 372] width 545 height 26
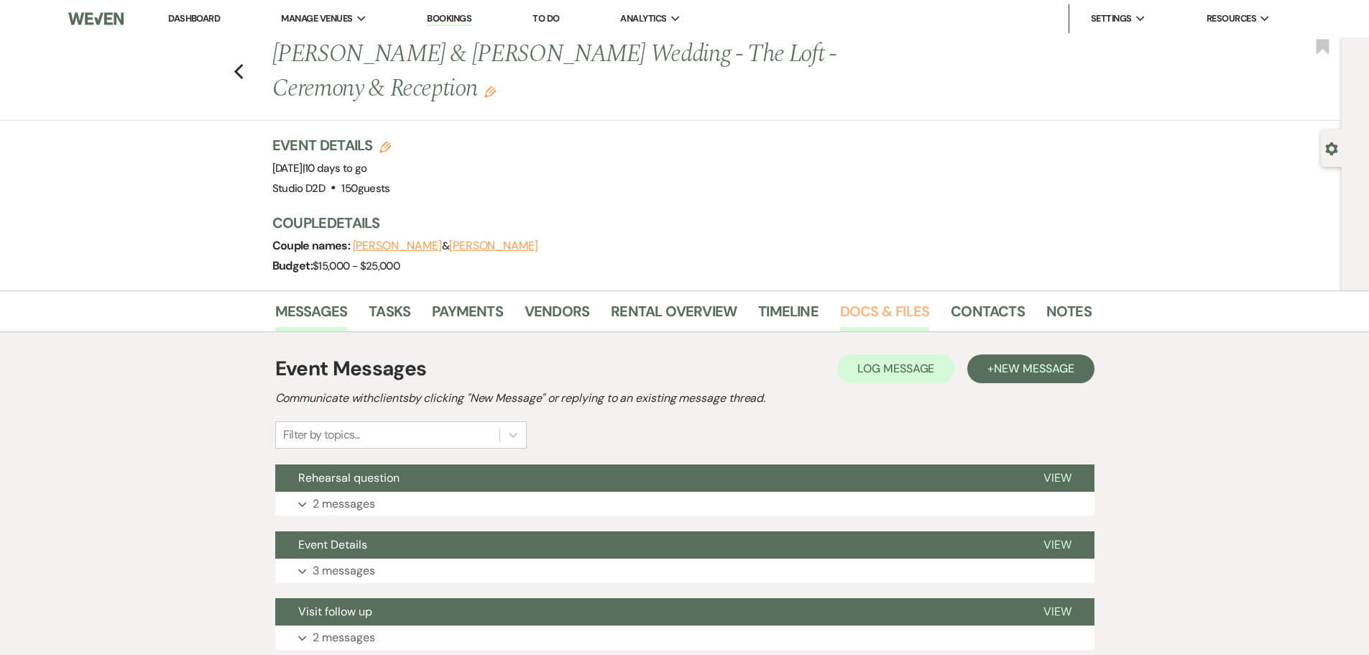
click at [851, 318] on link "Docs & Files" at bounding box center [884, 316] width 89 height 32
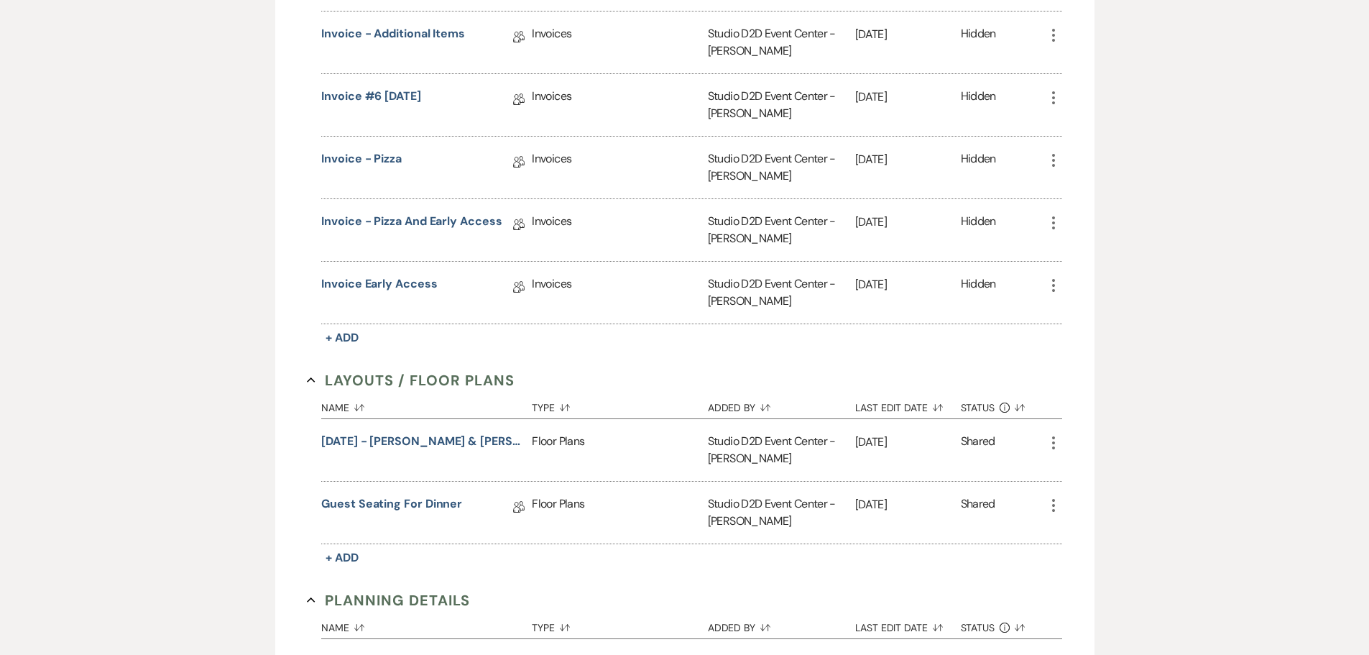
scroll to position [862, 0]
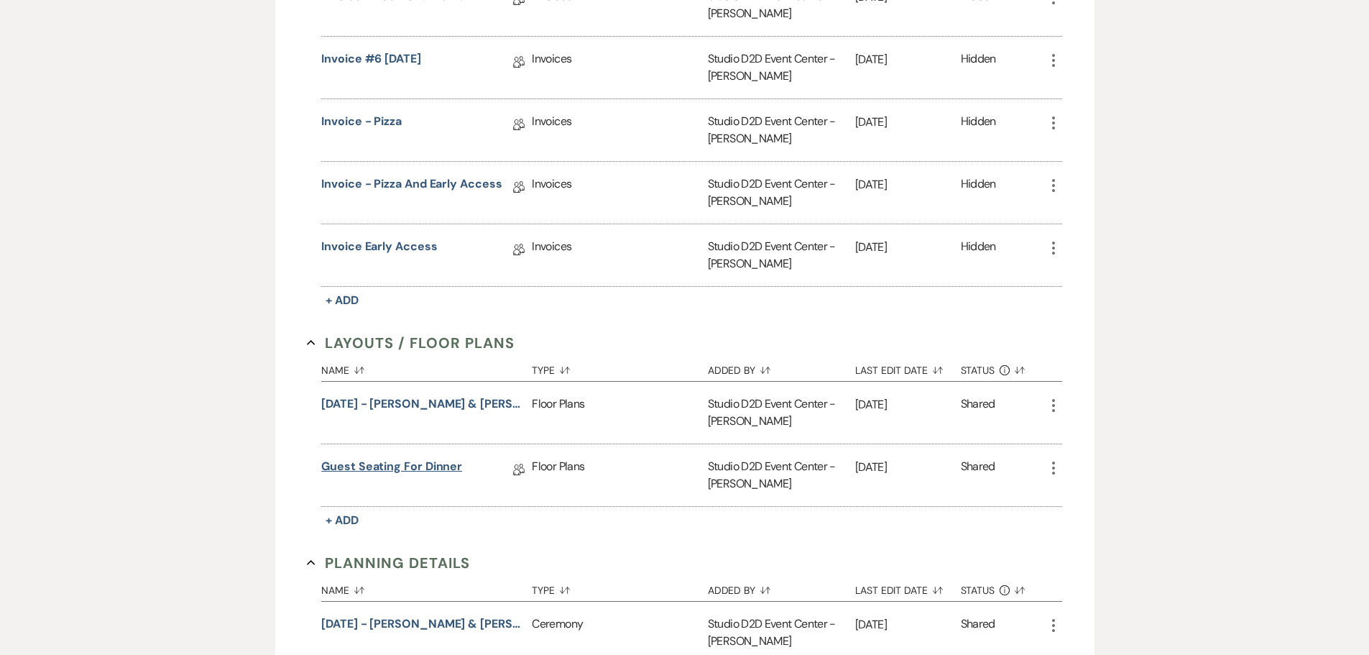
click at [440, 464] on link "Guest Seating for Dinner" at bounding box center [391, 469] width 141 height 22
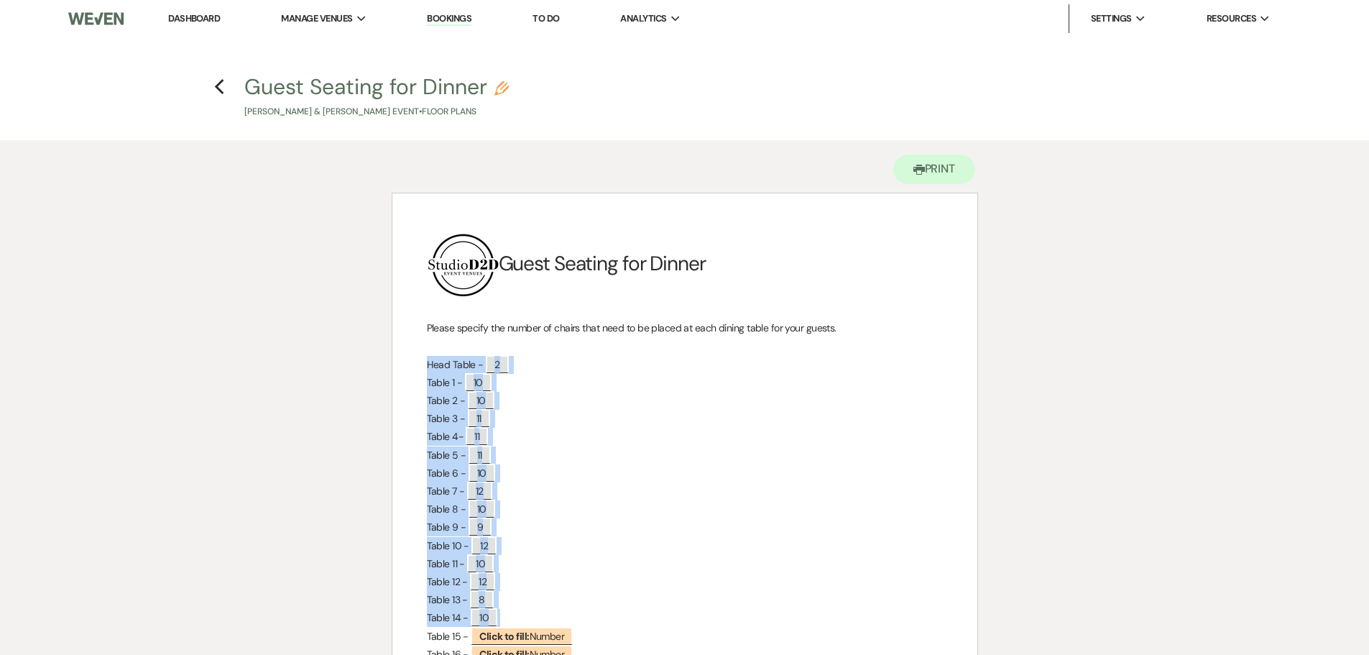
drag, startPoint x: 427, startPoint y: 362, endPoint x: 549, endPoint y: 610, distance: 276.4
click at [549, 610] on div "﻿ ﻿ Guest Seating for Dinner Please specify the number of chairs that need to b…" at bounding box center [684, 543] width 585 height 701
copy div "Head Table - ﻿ 2 ﻿ Table 1 - ﻿ 10 ﻿ Table 2 - ﻿ 10 ﻿ Table 3 - ﻿ 11 ﻿ Table 4- …"
